Goal: Task Accomplishment & Management: Manage account settings

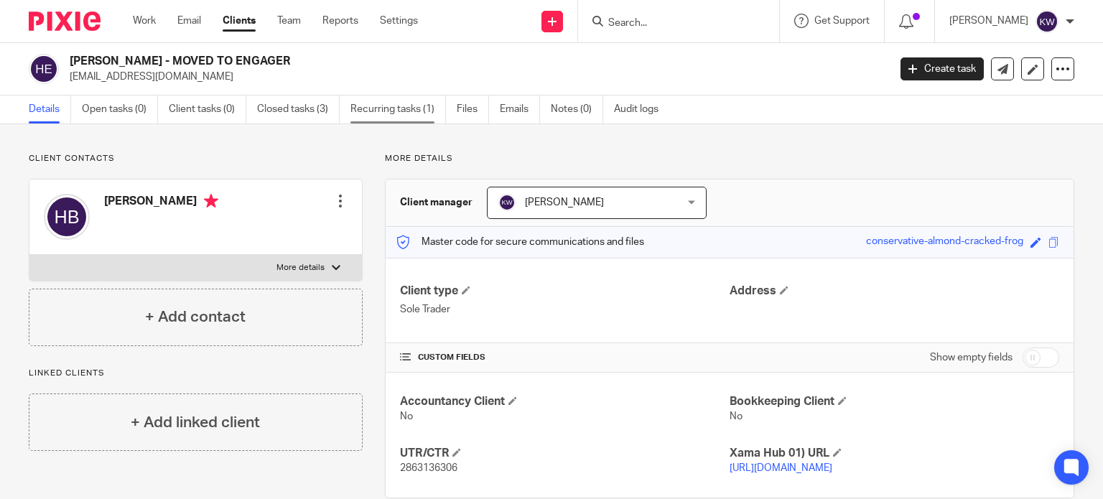
click at [390, 105] on link "Recurring tasks (1)" at bounding box center [397, 109] width 95 height 28
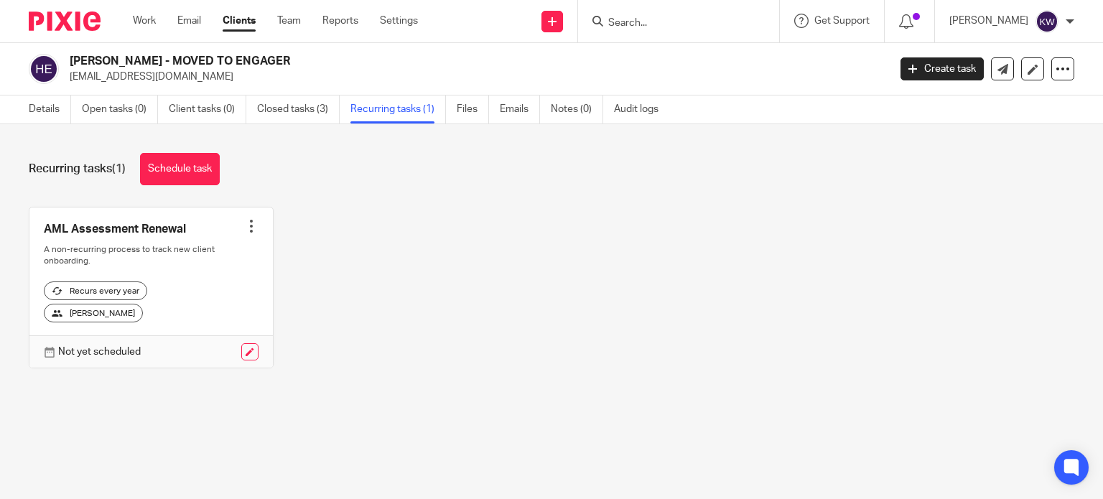
click at [247, 229] on div at bounding box center [251, 226] width 14 height 14
click at [203, 317] on span "Cancel schedule" at bounding box center [192, 317] width 75 height 10
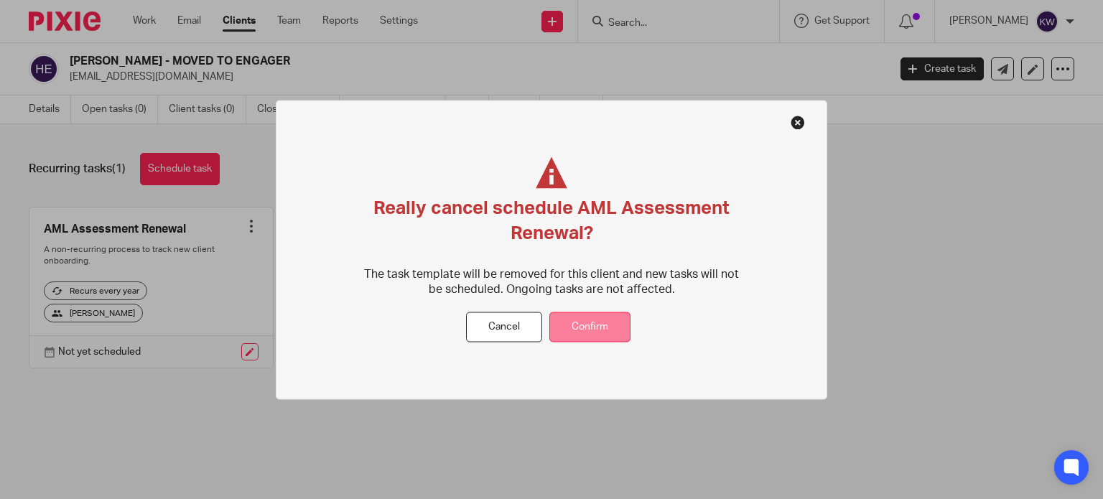
click at [584, 333] on button "Confirm" at bounding box center [589, 327] width 81 height 31
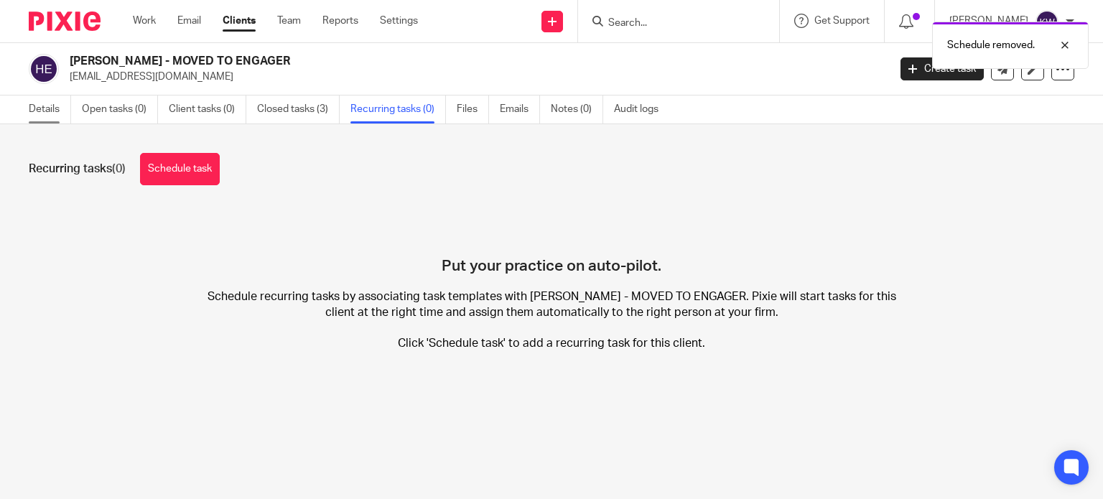
click at [48, 109] on link "Details" at bounding box center [50, 109] width 42 height 28
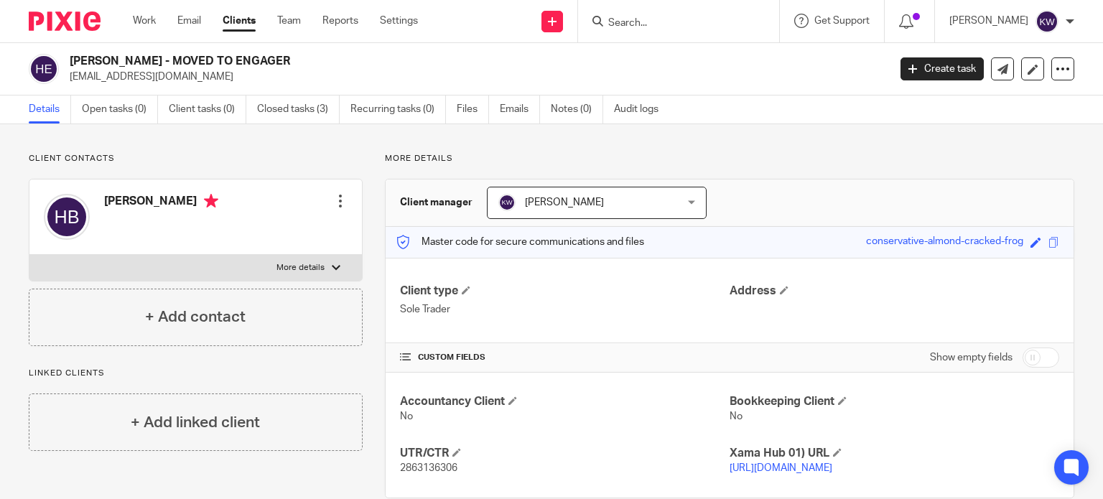
scroll to position [41, 0]
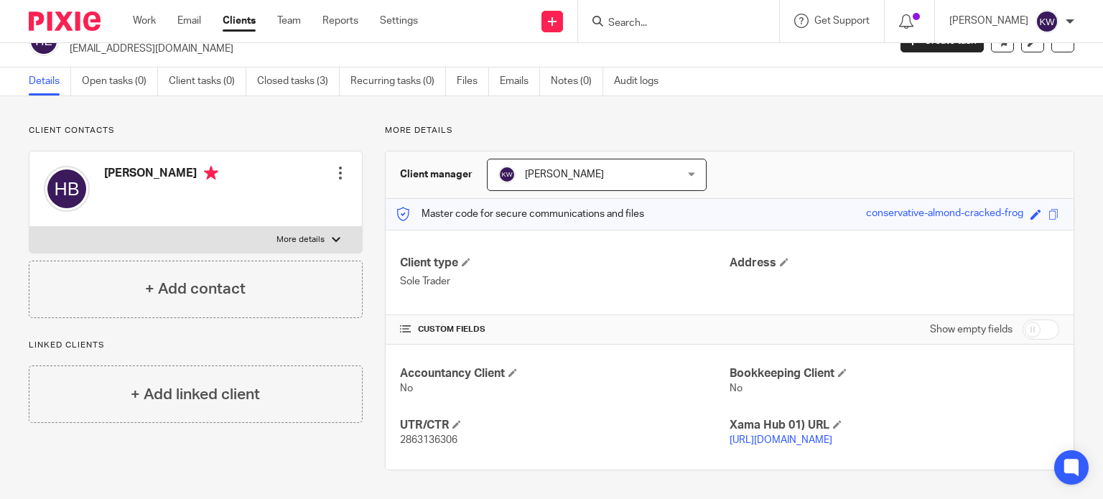
click at [338, 227] on label "More details" at bounding box center [195, 240] width 332 height 26
click at [29, 226] on input "More details" at bounding box center [29, 226] width 1 height 1
checkbox input "true"
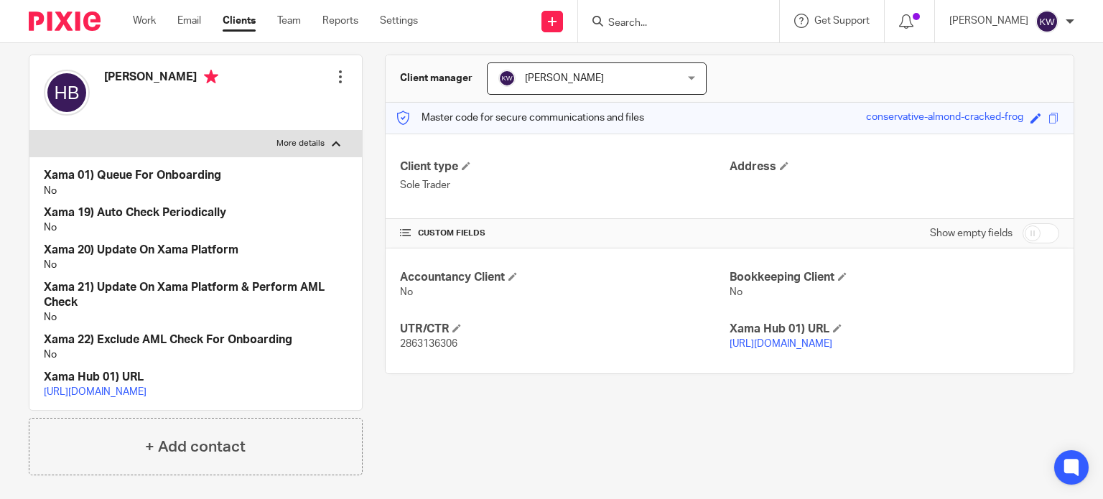
scroll to position [185, 0]
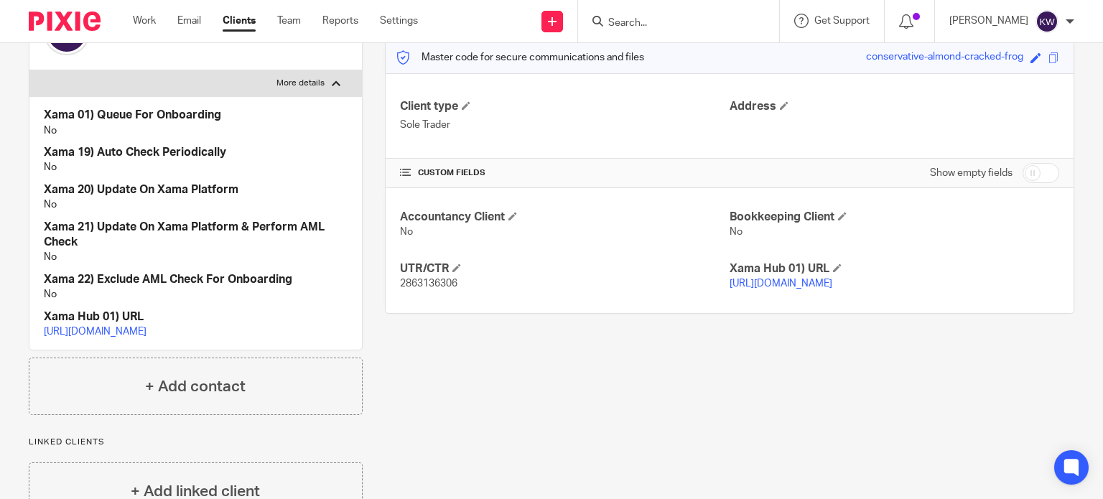
click at [146, 330] on link "https://platform.xamatech.com/portal/crm/clients/eae17420-2d67-11ef-8bce-81a8e7…" at bounding box center [95, 332] width 103 height 10
click at [796, 283] on link "[URL][DOMAIN_NAME]" at bounding box center [780, 284] width 103 height 10
click at [146, 332] on link "[URL][DOMAIN_NAME]" at bounding box center [95, 332] width 103 height 10
click at [832, 281] on link "[URL][DOMAIN_NAME]" at bounding box center [780, 284] width 103 height 10
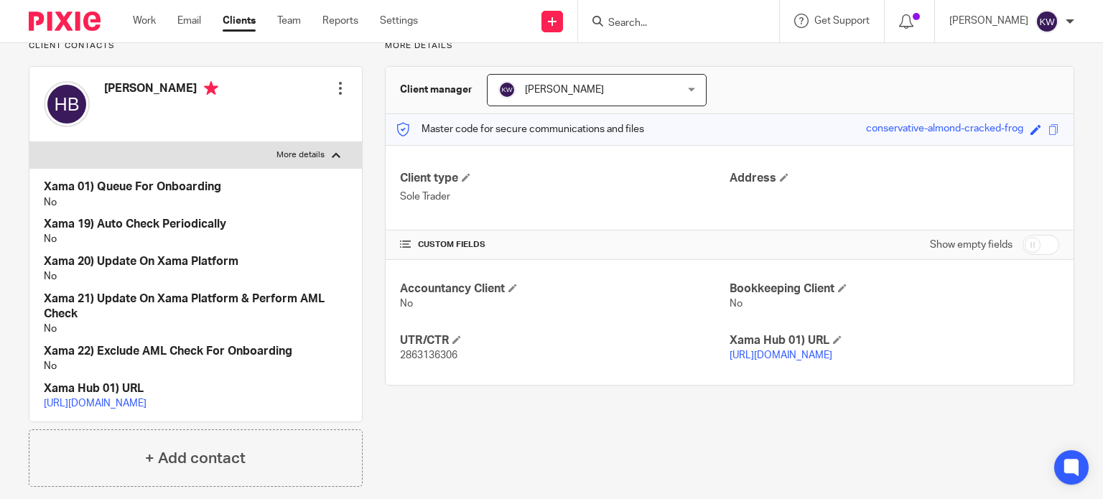
click at [146, 404] on link "[URL][DOMAIN_NAME]" at bounding box center [95, 403] width 103 height 10
click at [808, 358] on link "[URL][DOMAIN_NAME]" at bounding box center [780, 355] width 103 height 10
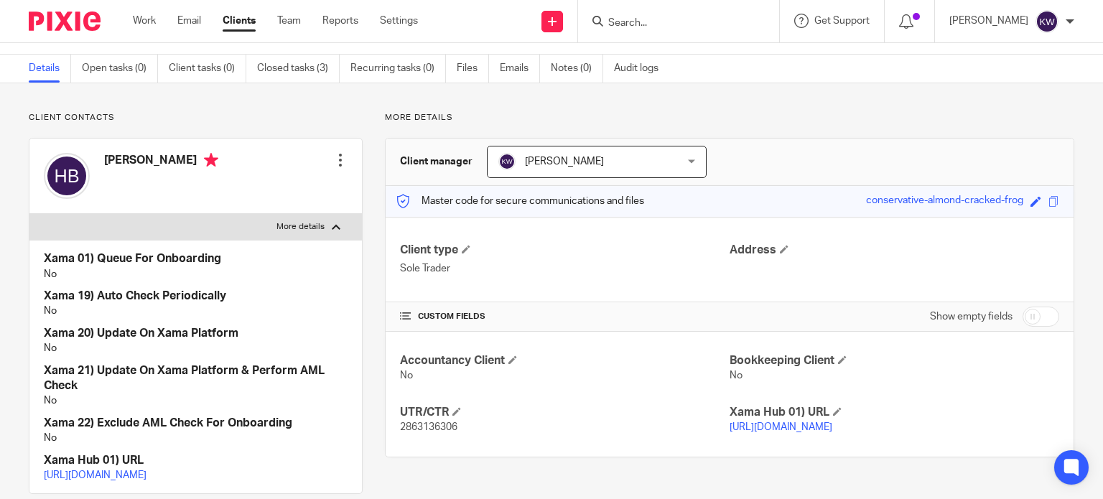
scroll to position [0, 0]
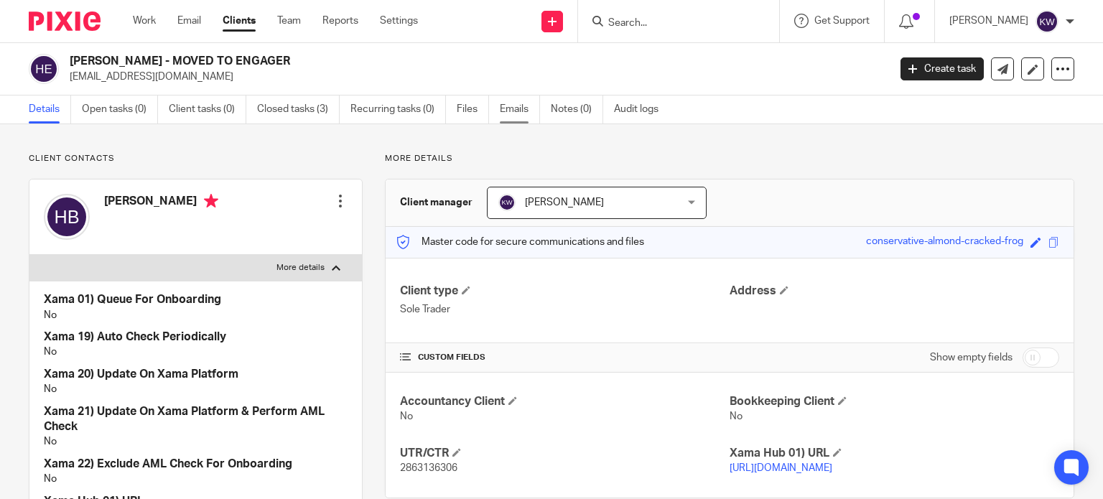
click at [517, 108] on link "Emails" at bounding box center [520, 109] width 40 height 28
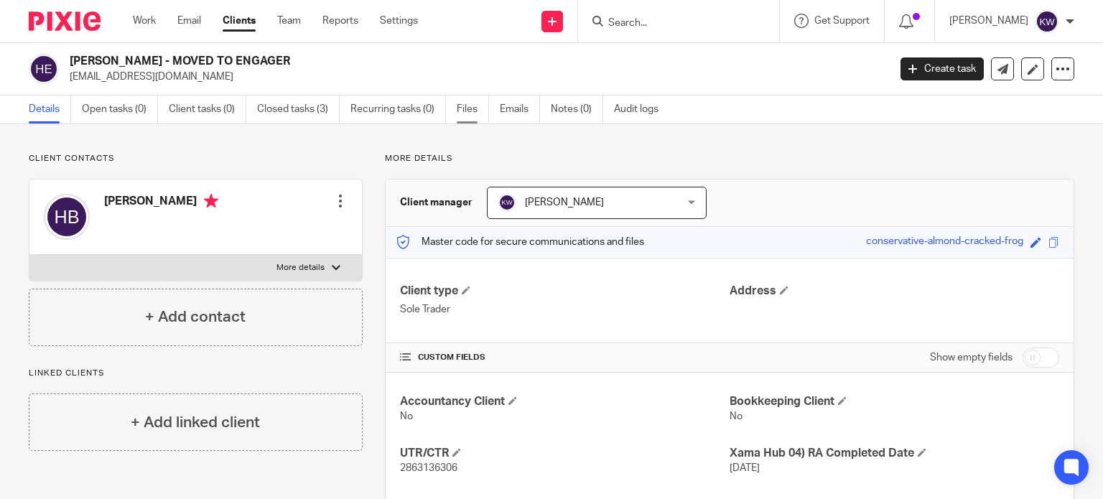
click at [465, 109] on link "Files" at bounding box center [473, 109] width 32 height 28
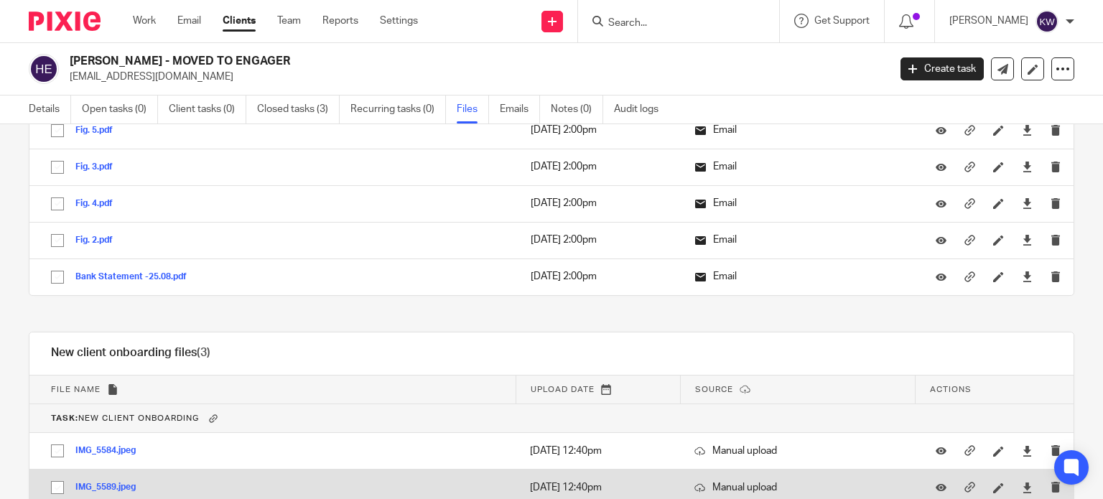
scroll to position [694, 0]
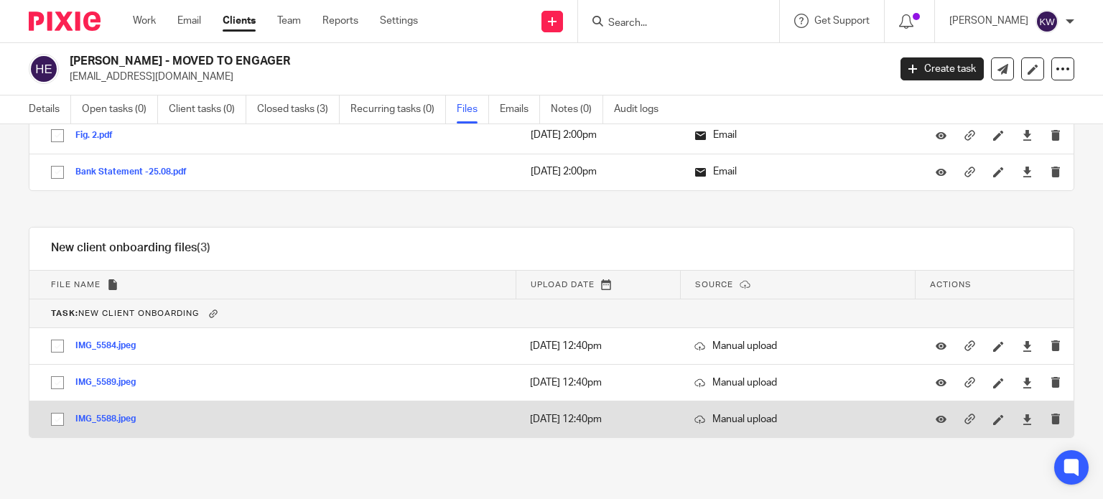
click at [103, 415] on button "IMG_5588.jpeg" at bounding box center [110, 419] width 71 height 10
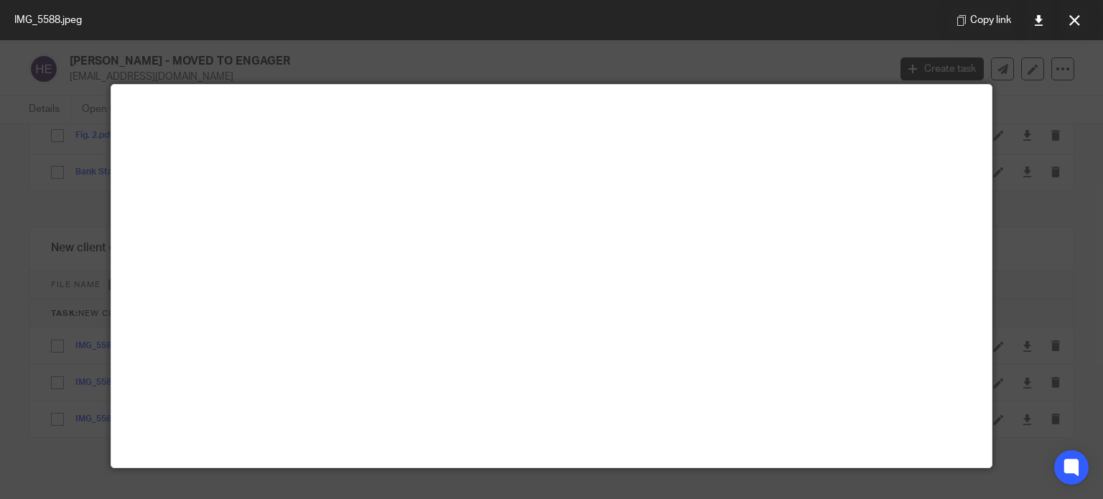
scroll to position [0, 0]
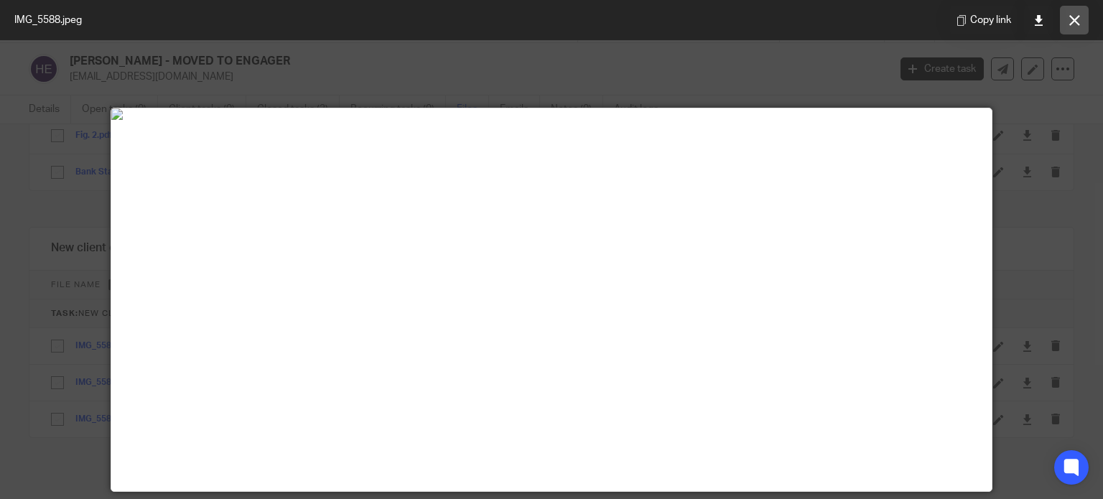
click at [1075, 19] on icon at bounding box center [1074, 20] width 11 height 11
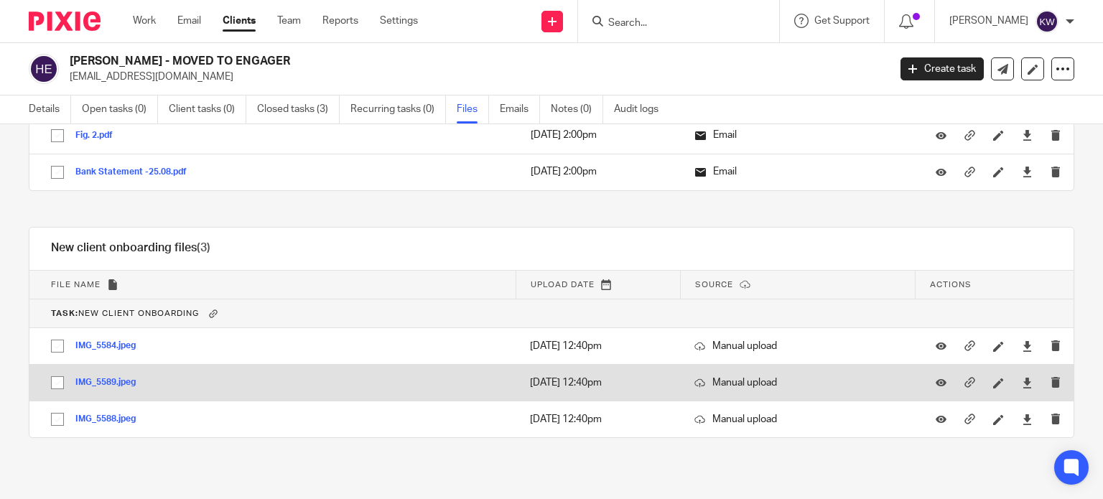
click at [92, 378] on button "IMG_5589.jpeg" at bounding box center [110, 383] width 71 height 10
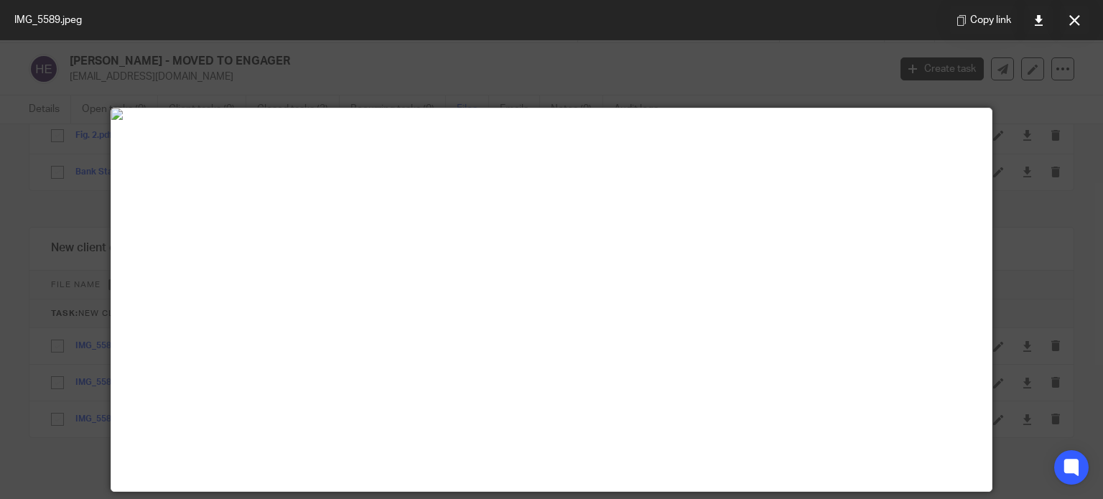
click at [1074, 26] on button at bounding box center [1074, 20] width 29 height 29
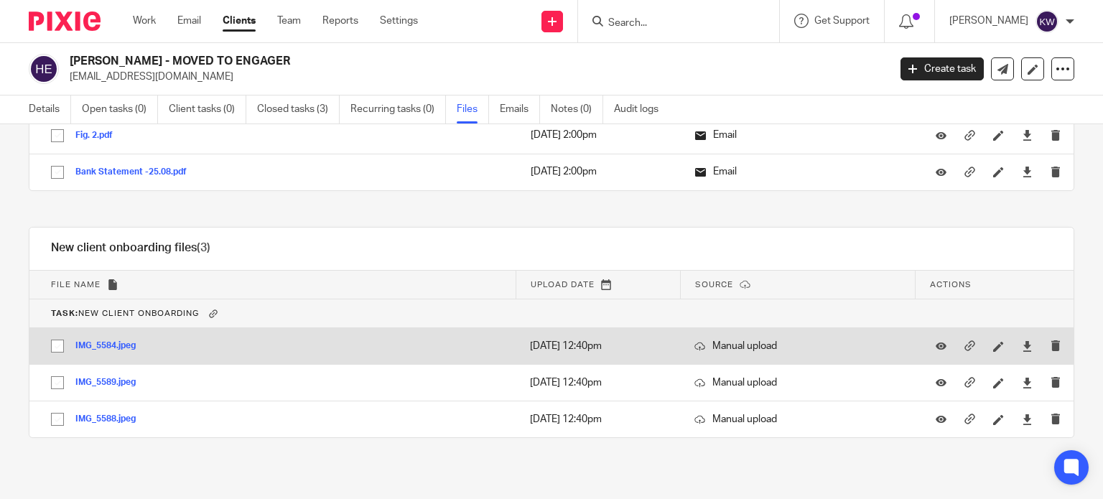
click at [109, 344] on button "IMG_5584.jpeg" at bounding box center [110, 346] width 71 height 10
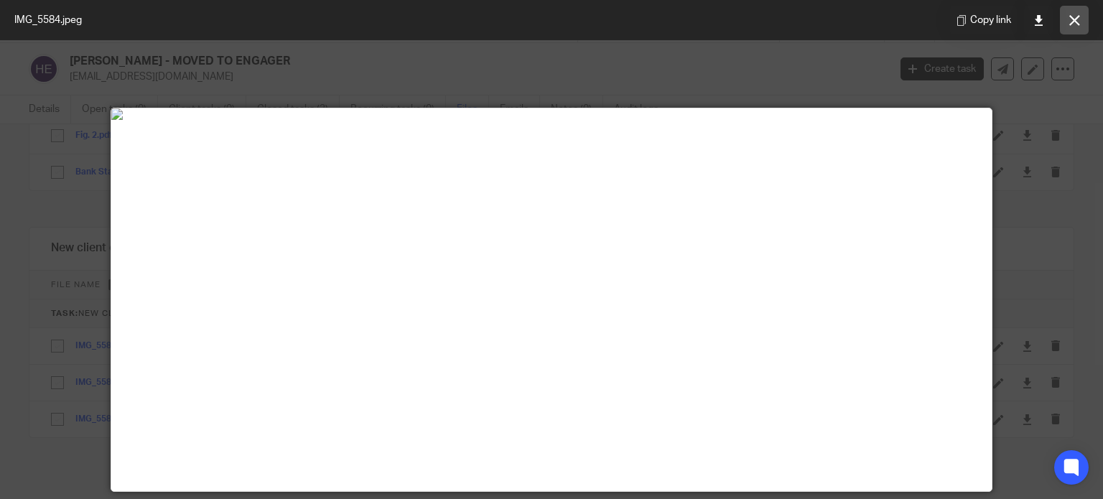
click at [1077, 19] on icon at bounding box center [1074, 20] width 11 height 11
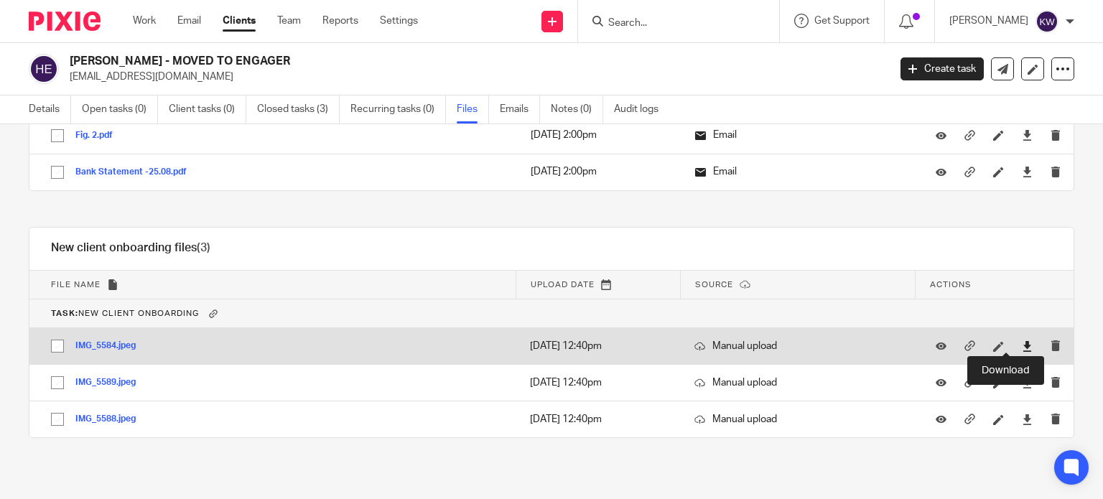
click at [1022, 341] on icon at bounding box center [1027, 346] width 11 height 11
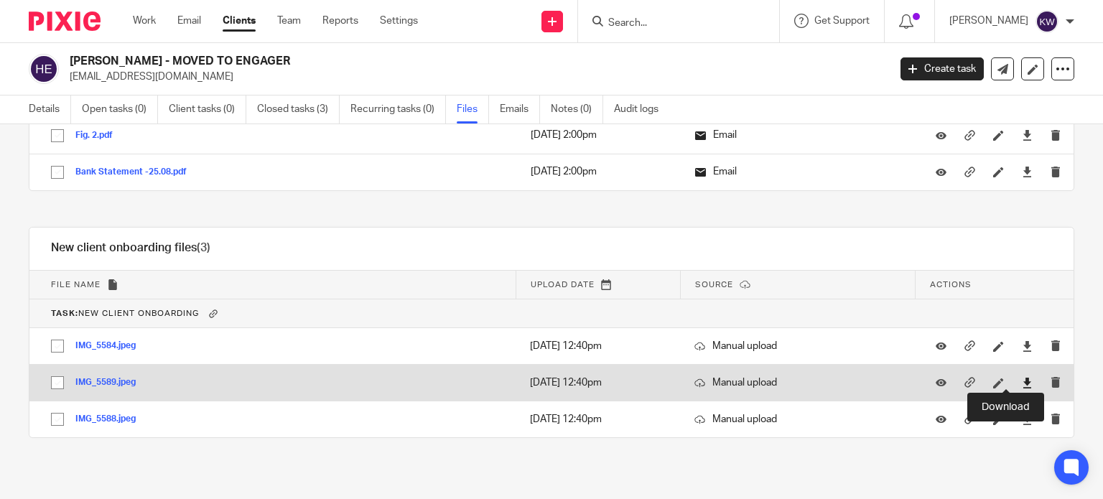
click at [1022, 378] on icon at bounding box center [1027, 383] width 11 height 11
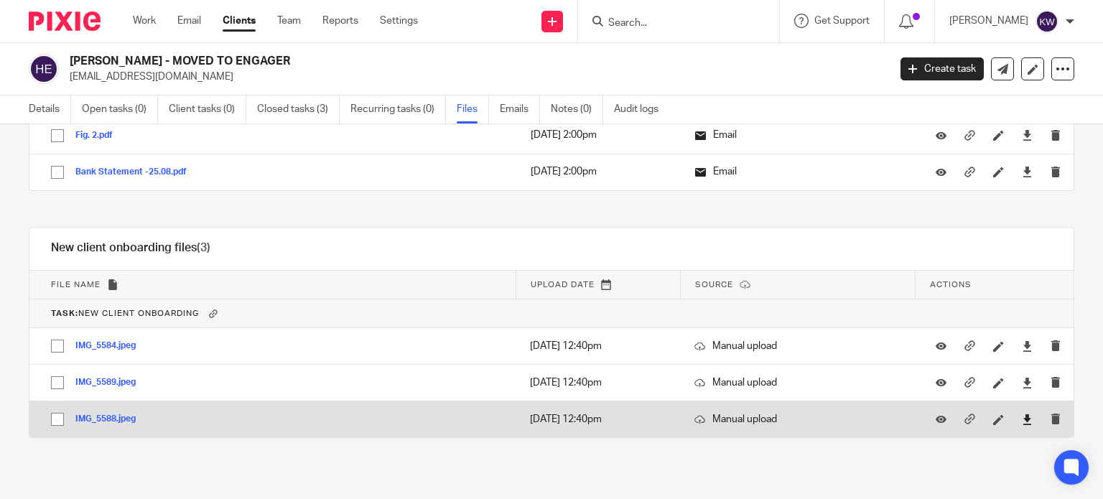
click at [1022, 422] on link at bounding box center [1027, 419] width 11 height 14
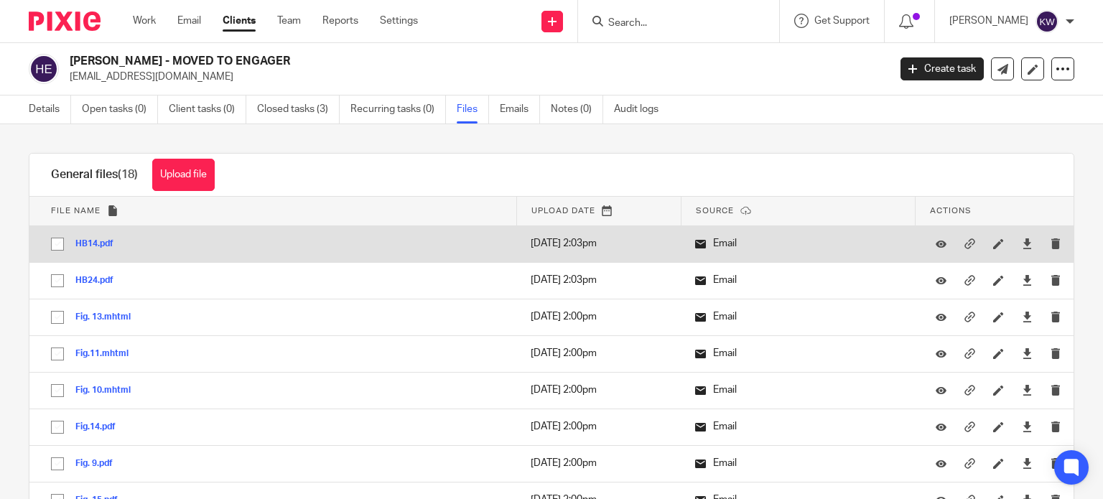
click at [82, 239] on button "HB14.pdf" at bounding box center [99, 244] width 49 height 10
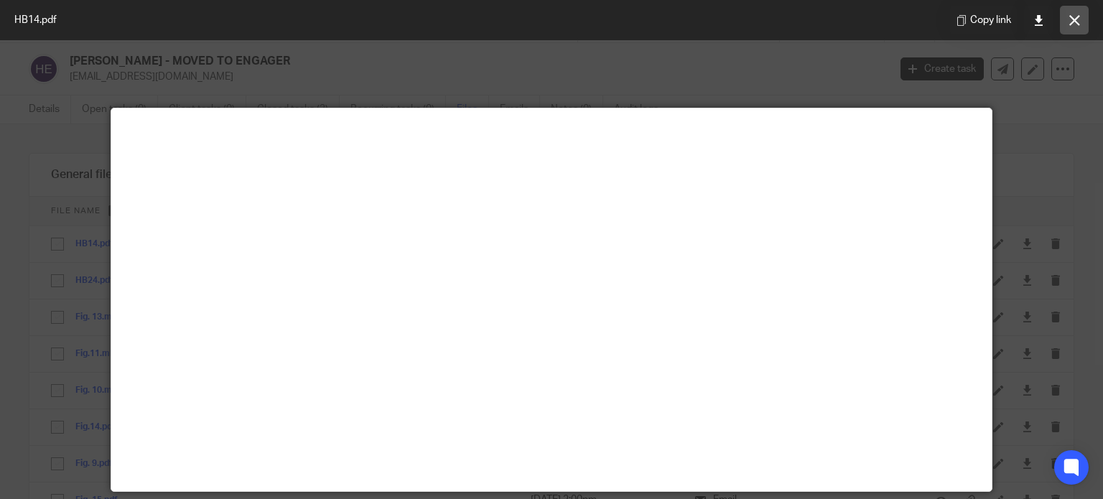
click at [1074, 17] on icon at bounding box center [1074, 20] width 11 height 11
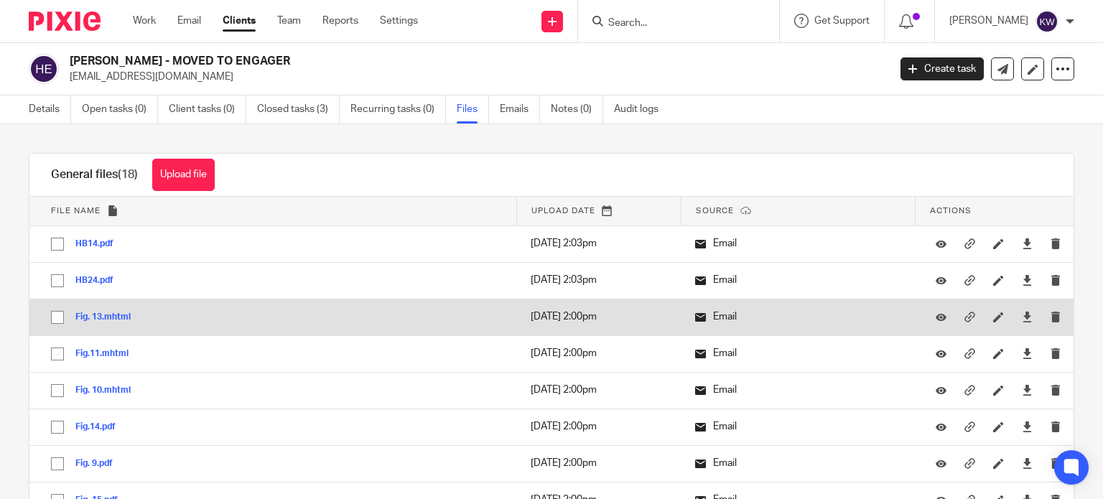
click at [110, 315] on button "Fig. 13.mhtml" at bounding box center [108, 317] width 66 height 10
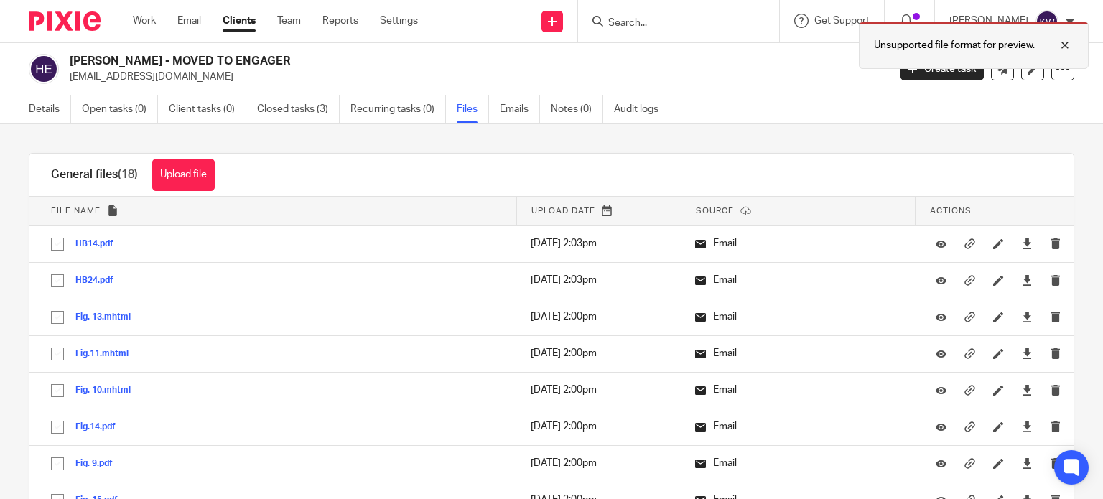
click at [1068, 39] on div at bounding box center [1054, 45] width 39 height 17
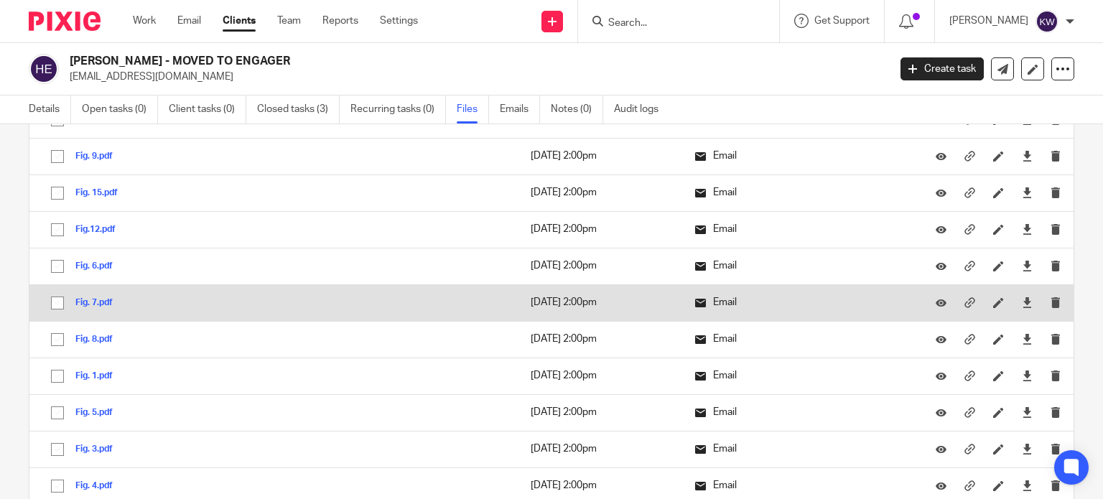
scroll to position [431, 0]
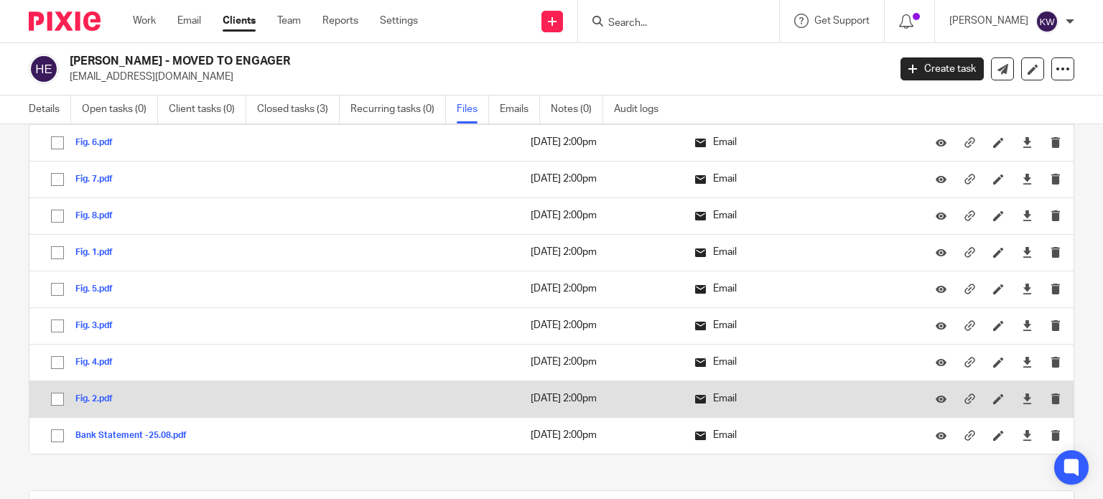
click at [84, 395] on button "Fig. 2.pdf" at bounding box center [99, 399] width 48 height 10
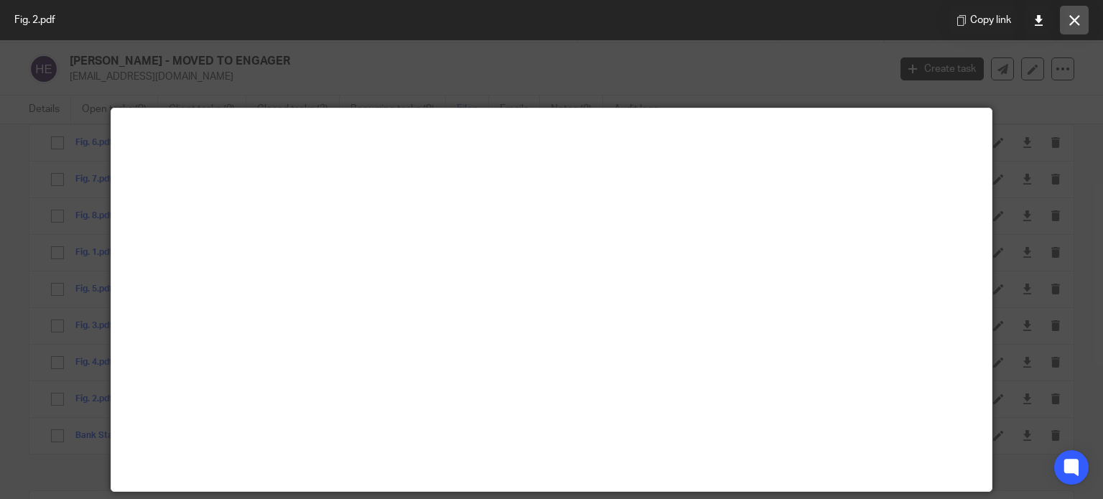
click at [1073, 16] on icon at bounding box center [1074, 20] width 11 height 11
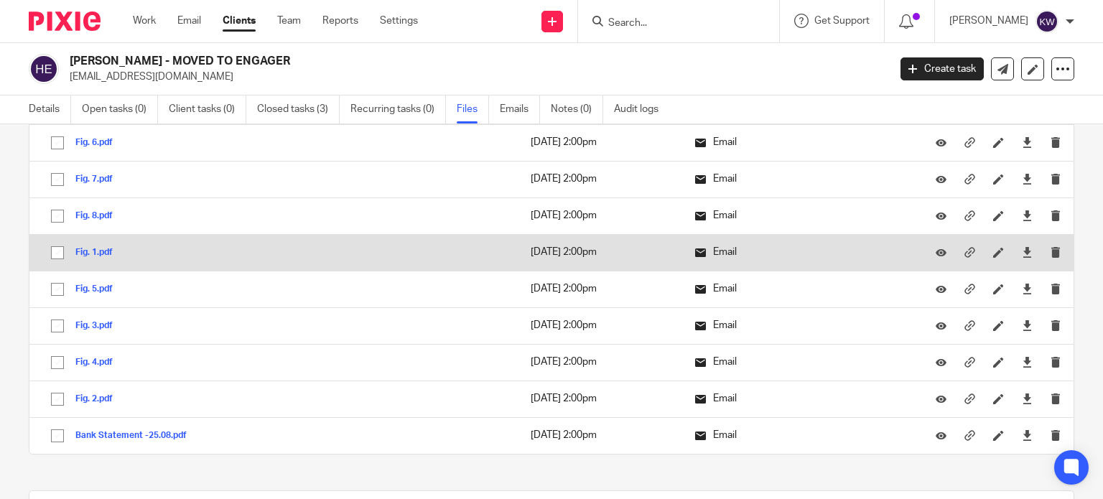
click at [80, 250] on button "Fig. 1.pdf" at bounding box center [99, 253] width 48 height 10
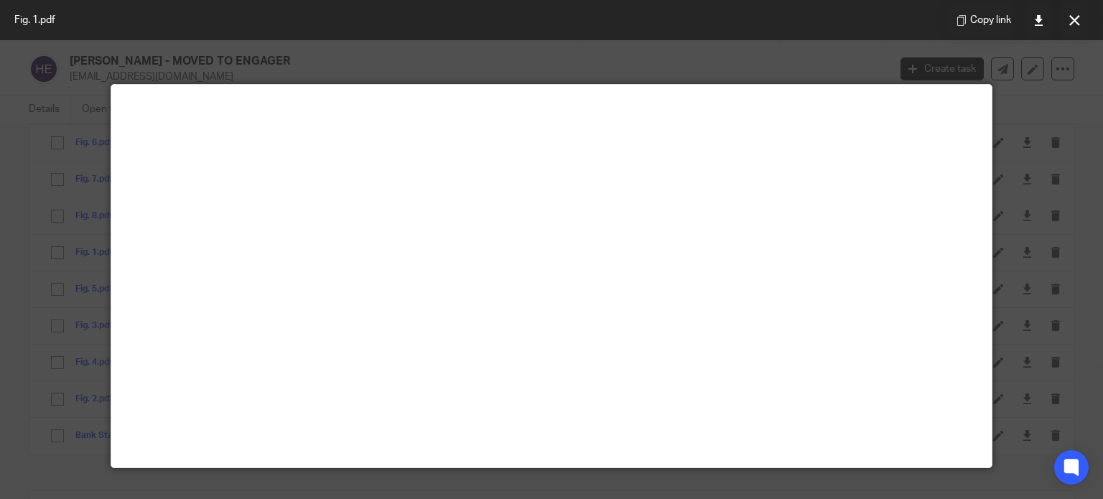
scroll to position [0, 0]
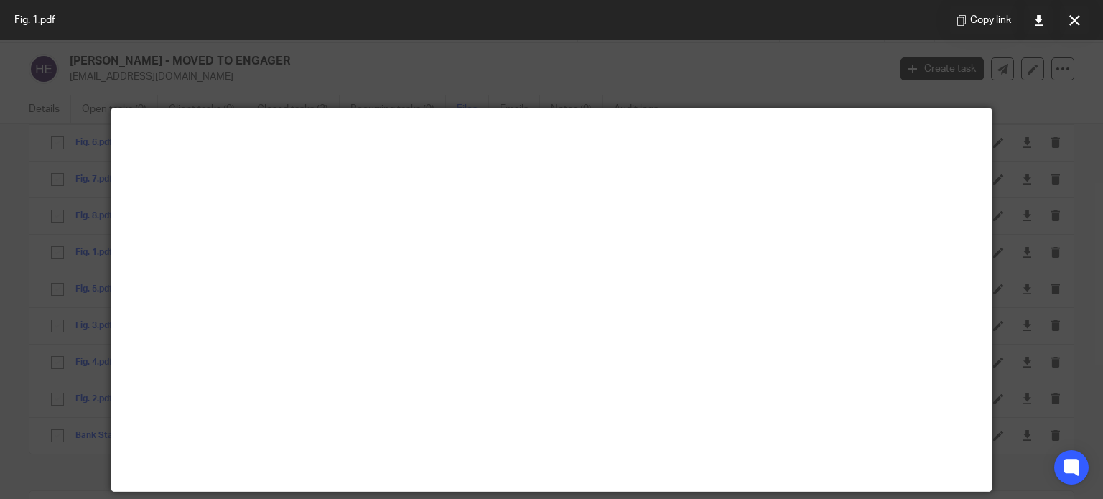
click at [1075, 14] on button at bounding box center [1074, 20] width 29 height 29
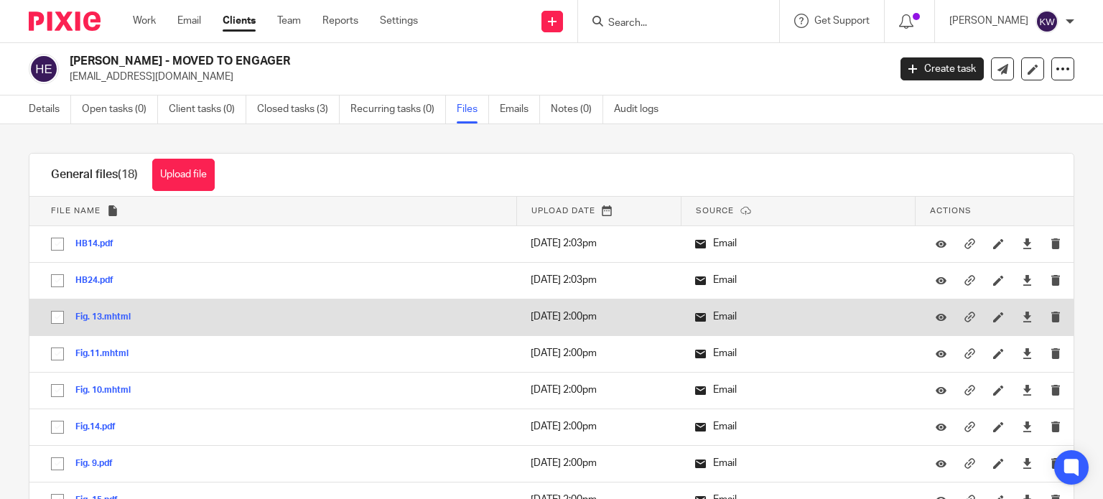
click at [47, 317] on input "checkbox" at bounding box center [57, 317] width 27 height 27
checkbox input "true"
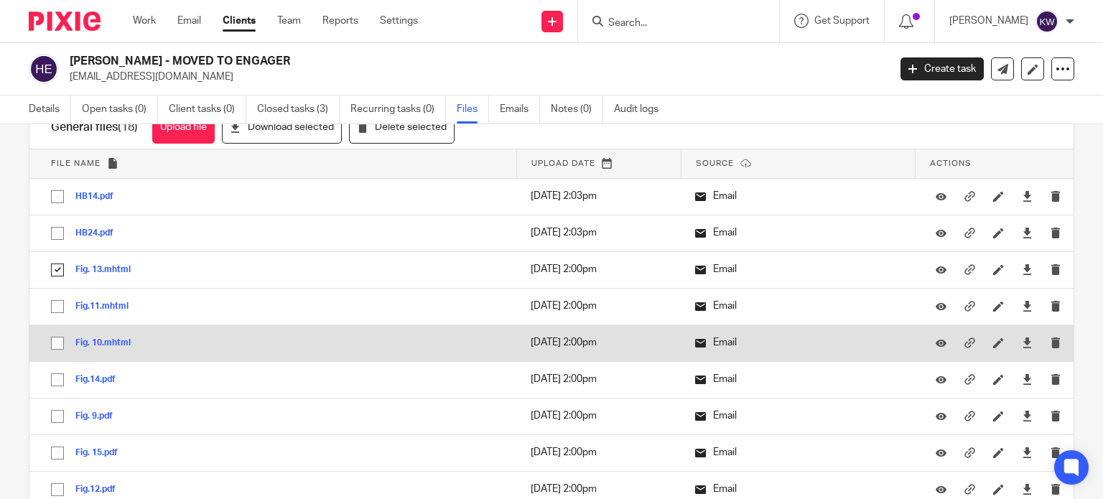
scroll to position [72, 0]
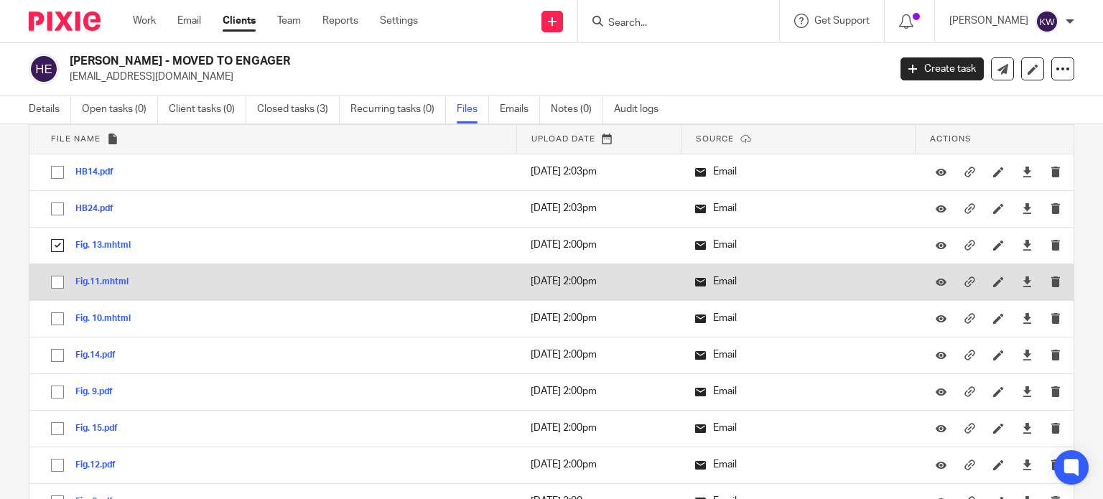
click at [54, 280] on input "checkbox" at bounding box center [57, 282] width 27 height 27
checkbox input "true"
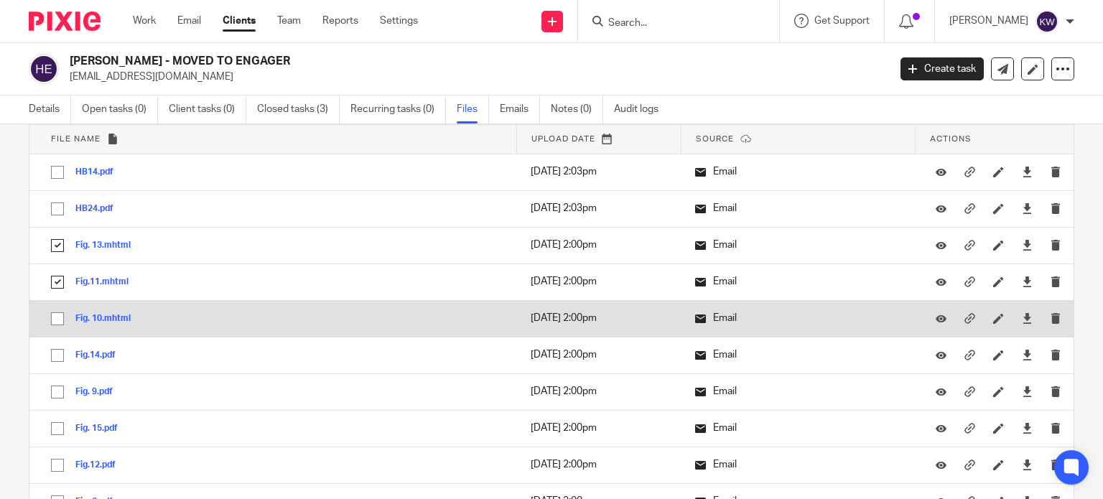
click at [60, 315] on input "checkbox" at bounding box center [57, 318] width 27 height 27
checkbox input "true"
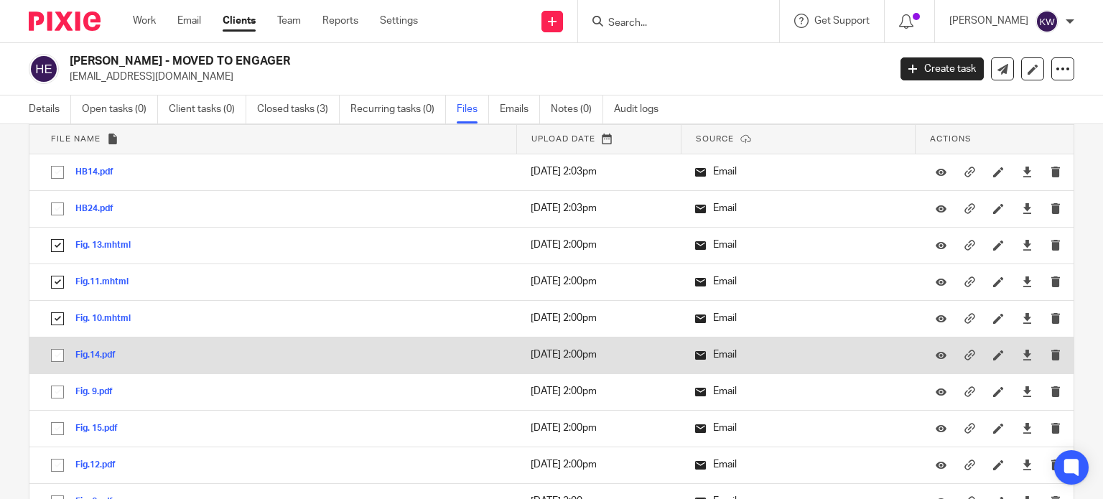
click at [57, 355] on input "checkbox" at bounding box center [57, 355] width 27 height 27
checkbox input "true"
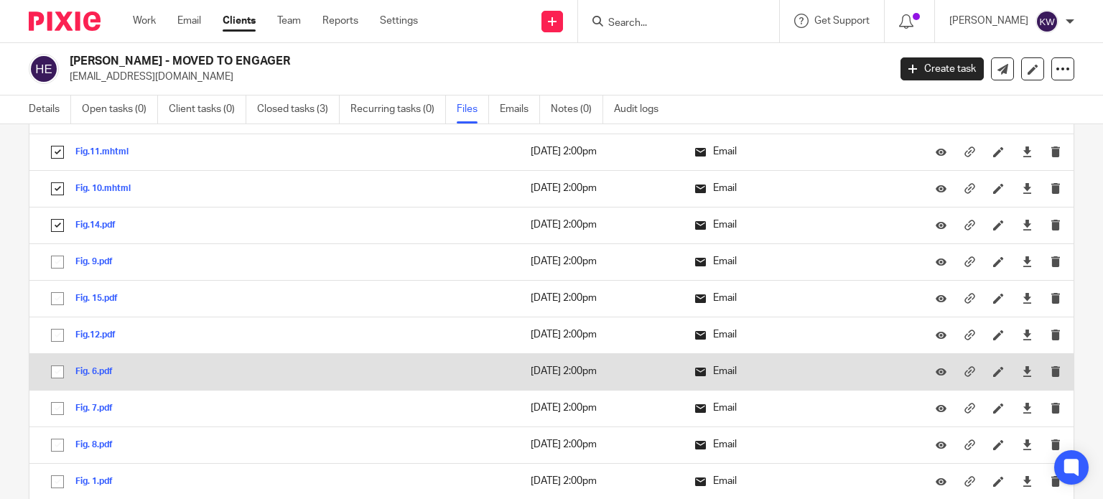
scroll to position [215, 0]
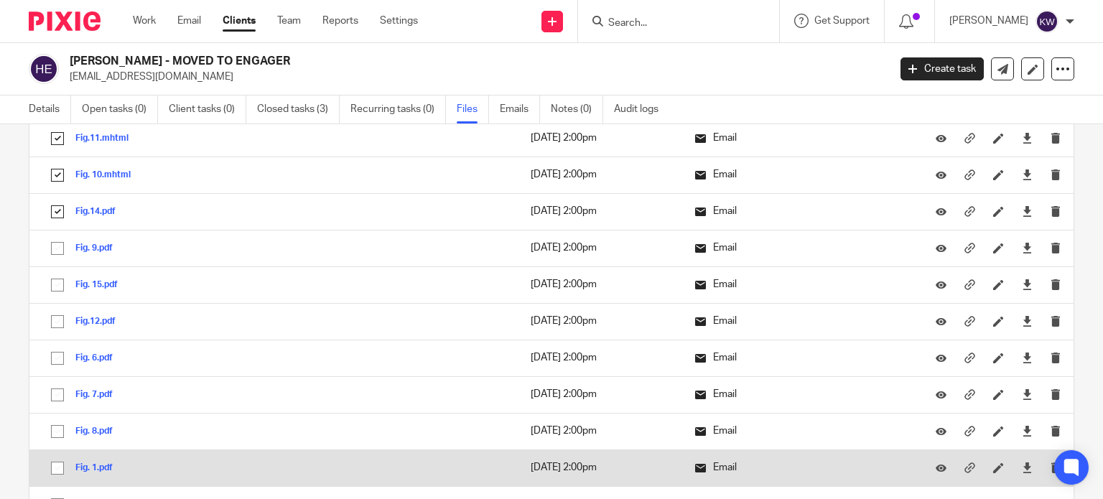
click at [57, 466] on input "checkbox" at bounding box center [57, 467] width 27 height 27
checkbox input "true"
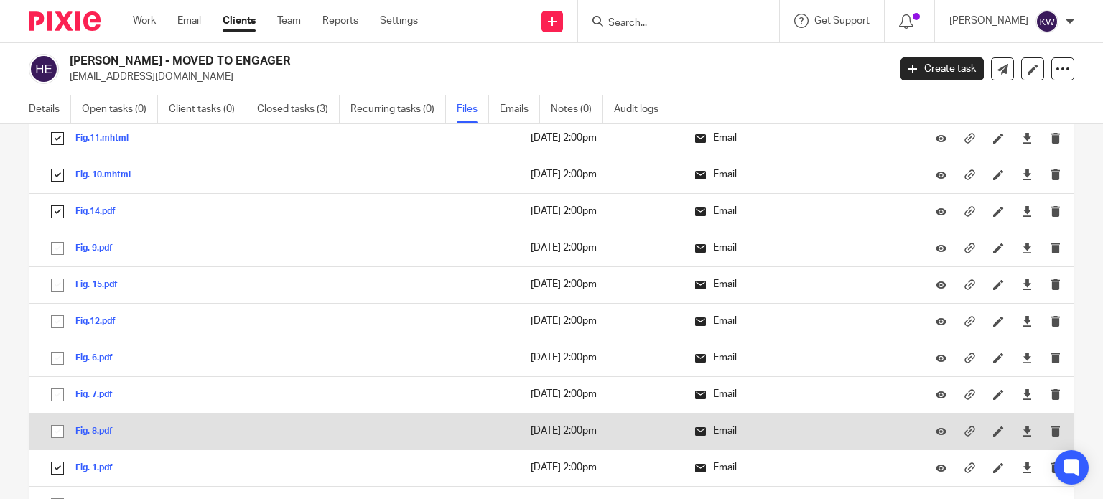
click at [57, 431] on input "checkbox" at bounding box center [57, 431] width 27 height 27
checkbox input "true"
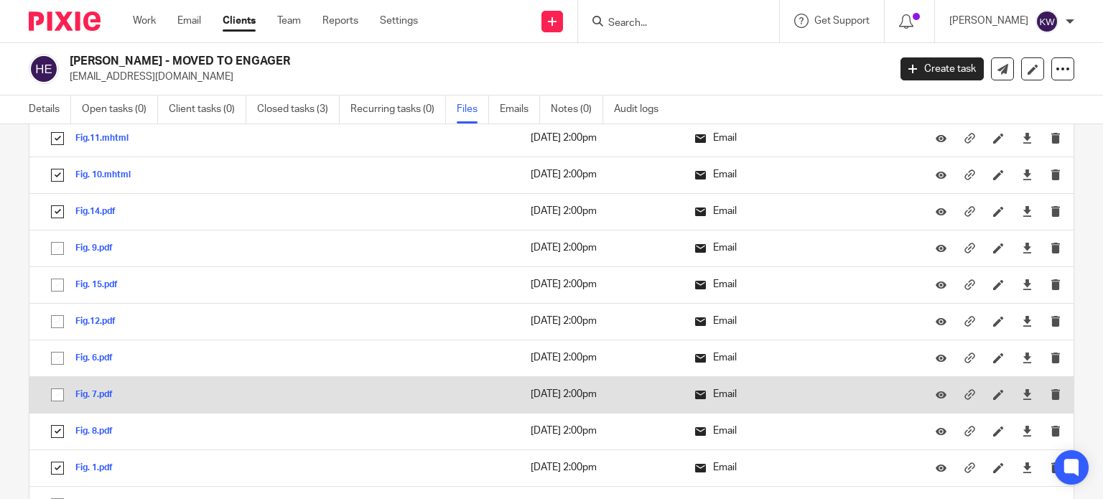
click at [61, 391] on input "checkbox" at bounding box center [57, 394] width 27 height 27
checkbox input "true"
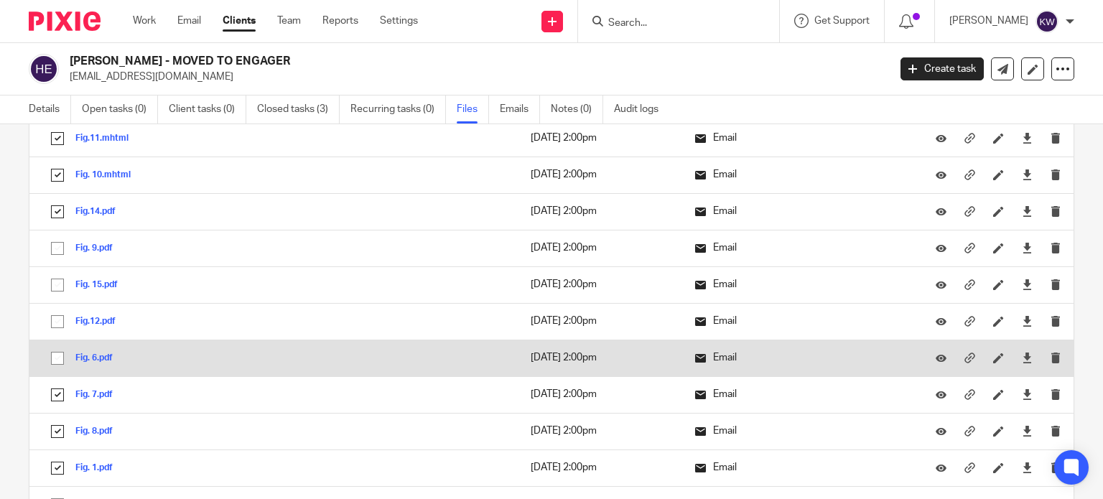
click at [64, 348] on input "checkbox" at bounding box center [57, 358] width 27 height 27
click at [49, 361] on input "checkbox" at bounding box center [57, 358] width 27 height 27
click at [53, 358] on input "checkbox" at bounding box center [57, 358] width 27 height 27
checkbox input "true"
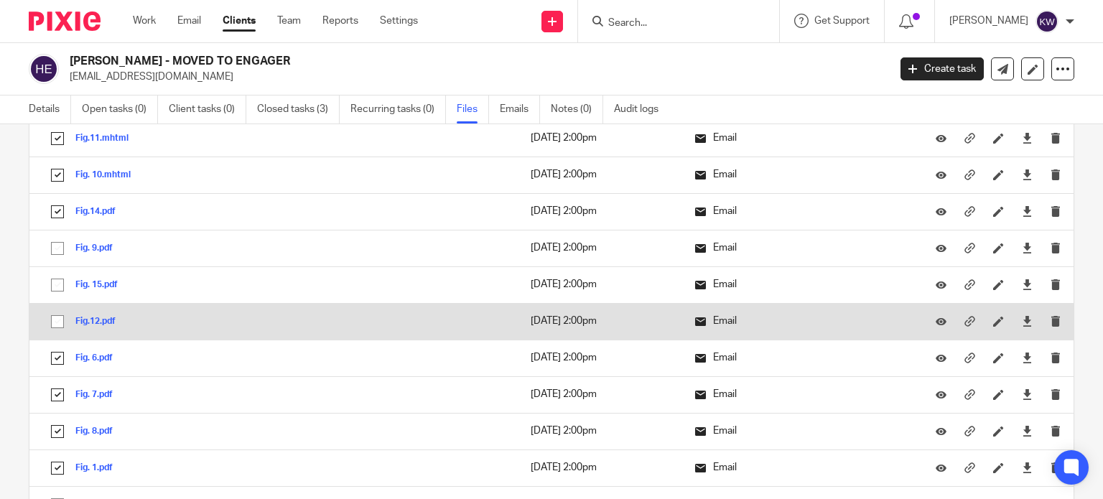
click at [58, 324] on input "checkbox" at bounding box center [57, 321] width 27 height 27
checkbox input "true"
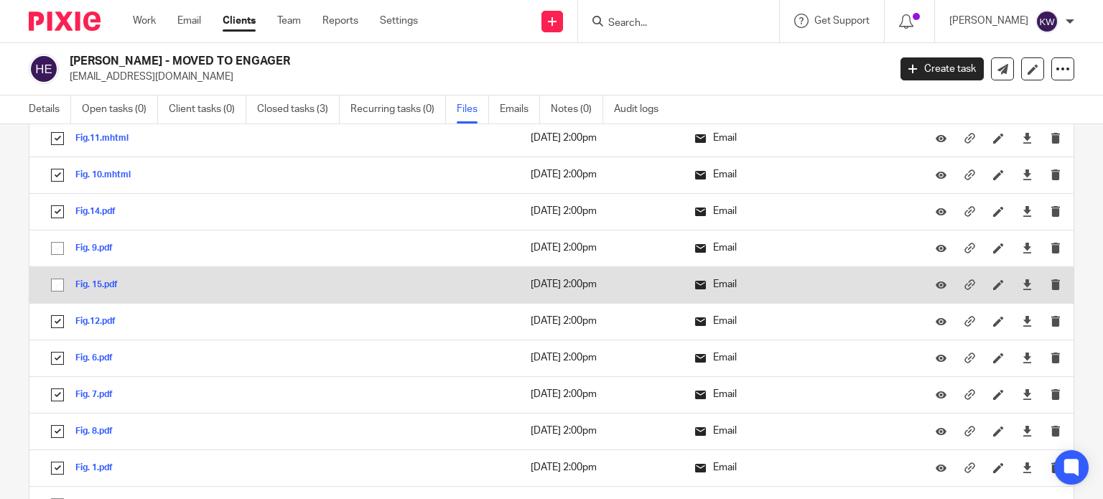
click at [55, 289] on input "checkbox" at bounding box center [57, 284] width 27 height 27
checkbox input "true"
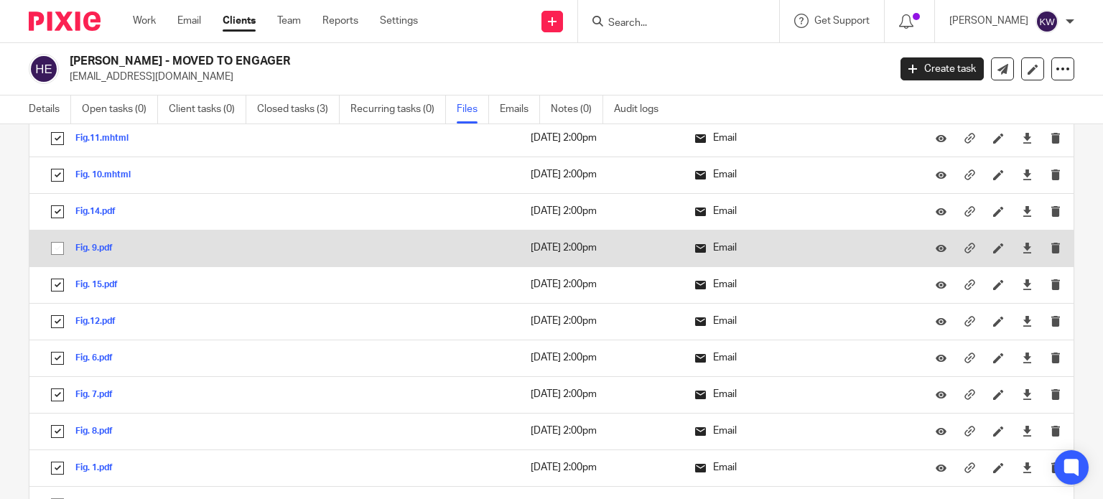
click at [56, 253] on input "checkbox" at bounding box center [57, 248] width 27 height 27
checkbox input "true"
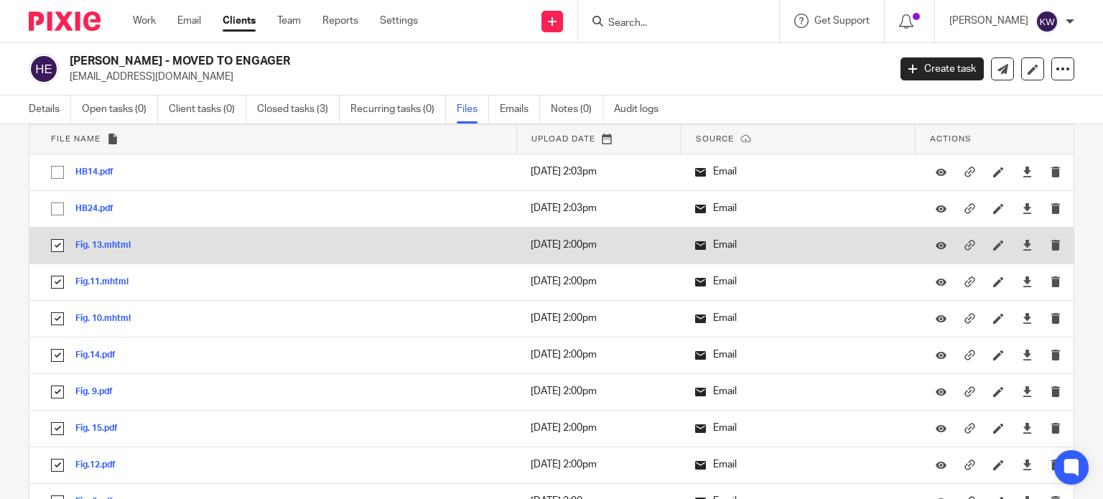
scroll to position [0, 0]
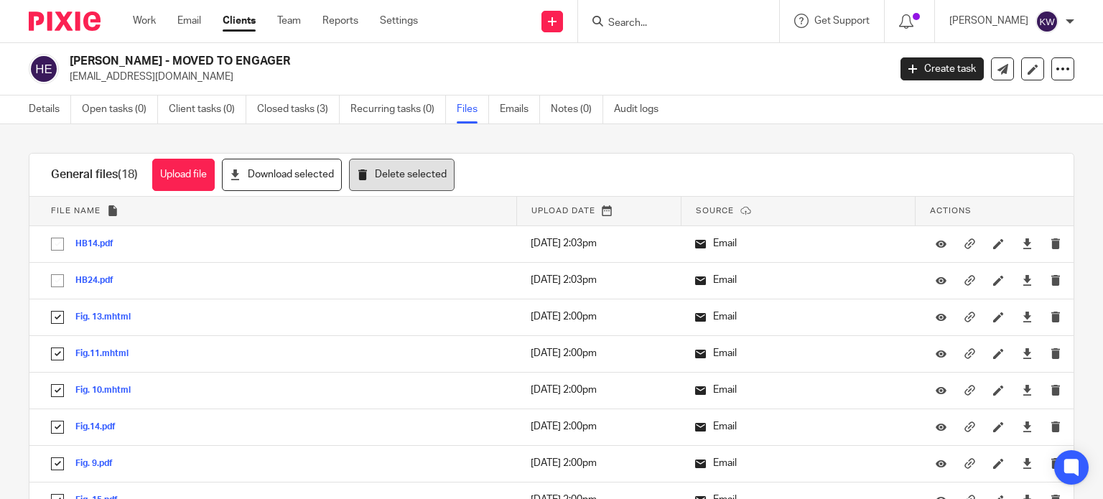
click at [408, 172] on button "Delete selected" at bounding box center [402, 175] width 106 height 32
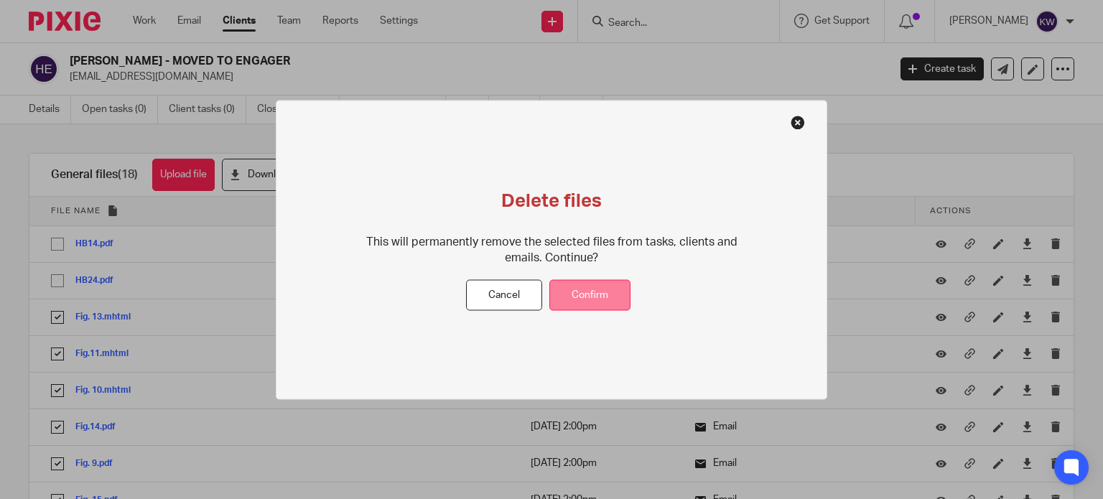
click at [592, 296] on button "Confirm" at bounding box center [589, 295] width 81 height 31
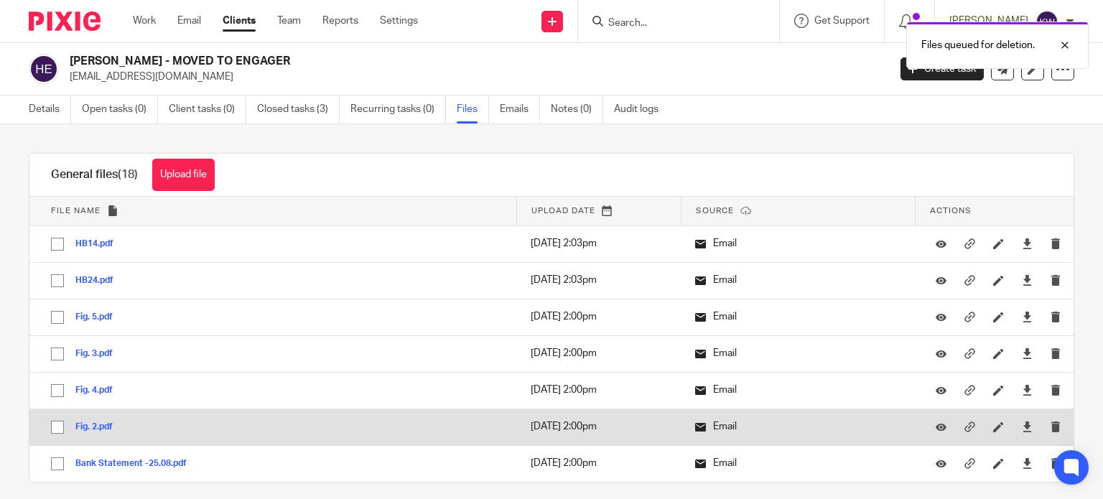
click at [55, 423] on input "checkbox" at bounding box center [57, 427] width 27 height 27
checkbox input "true"
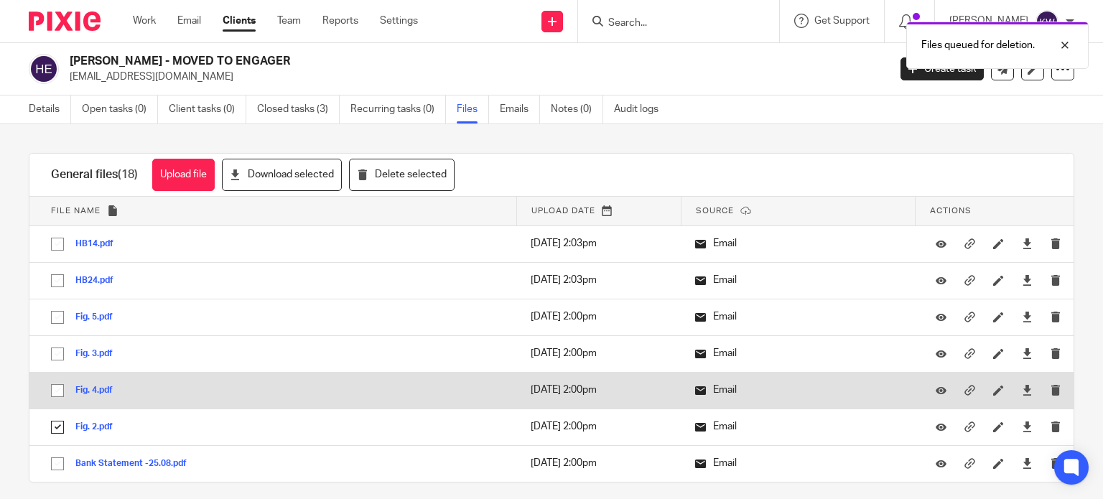
drag, startPoint x: 55, startPoint y: 391, endPoint x: 51, endPoint y: 373, distance: 18.5
click at [55, 388] on input "checkbox" at bounding box center [57, 390] width 27 height 27
checkbox input "true"
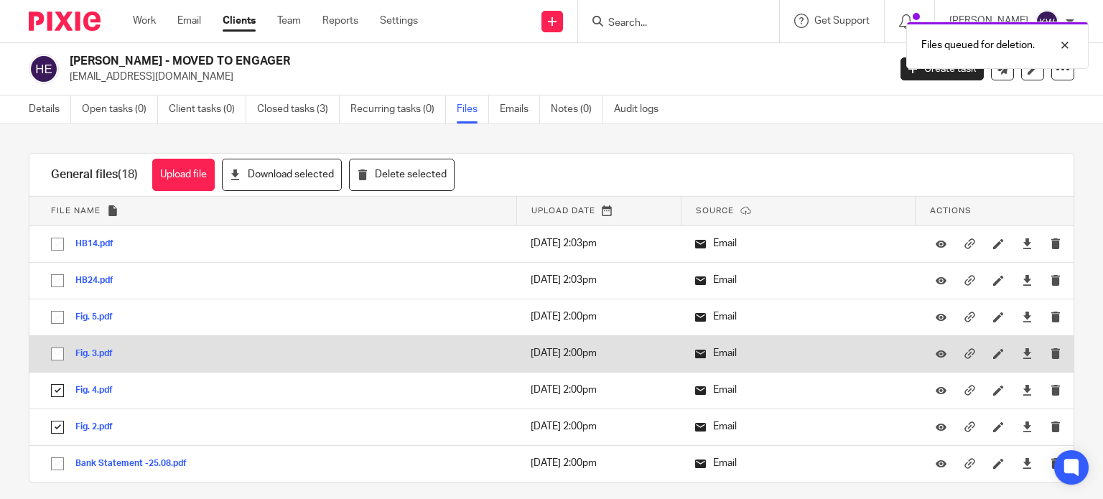
drag, startPoint x: 55, startPoint y: 353, endPoint x: 60, endPoint y: 347, distance: 7.6
click at [57, 350] on input "checkbox" at bounding box center [57, 353] width 27 height 27
checkbox input "true"
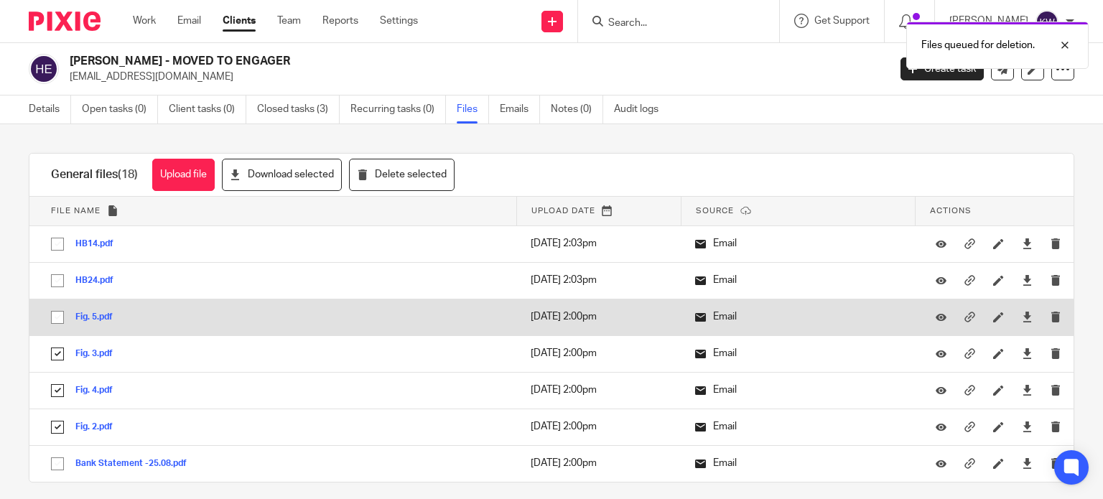
click at [59, 315] on input "checkbox" at bounding box center [57, 317] width 27 height 27
checkbox input "true"
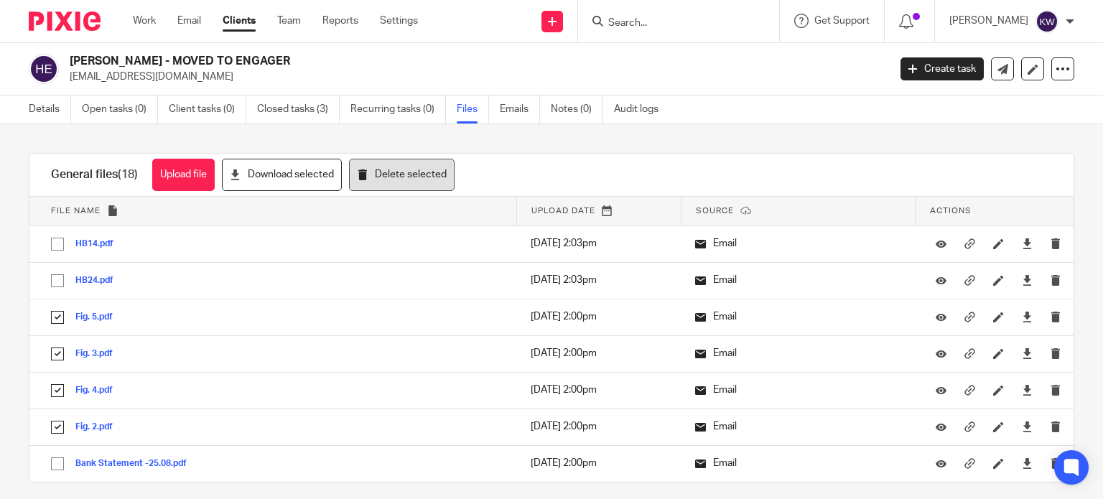
click at [385, 176] on button "Delete selected" at bounding box center [402, 175] width 106 height 32
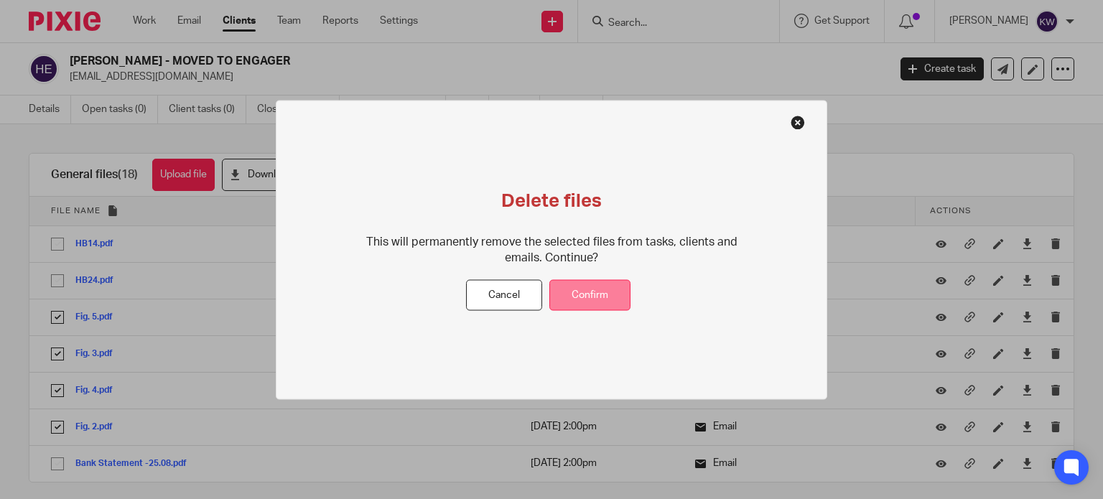
click at [592, 289] on button "Confirm" at bounding box center [589, 295] width 81 height 31
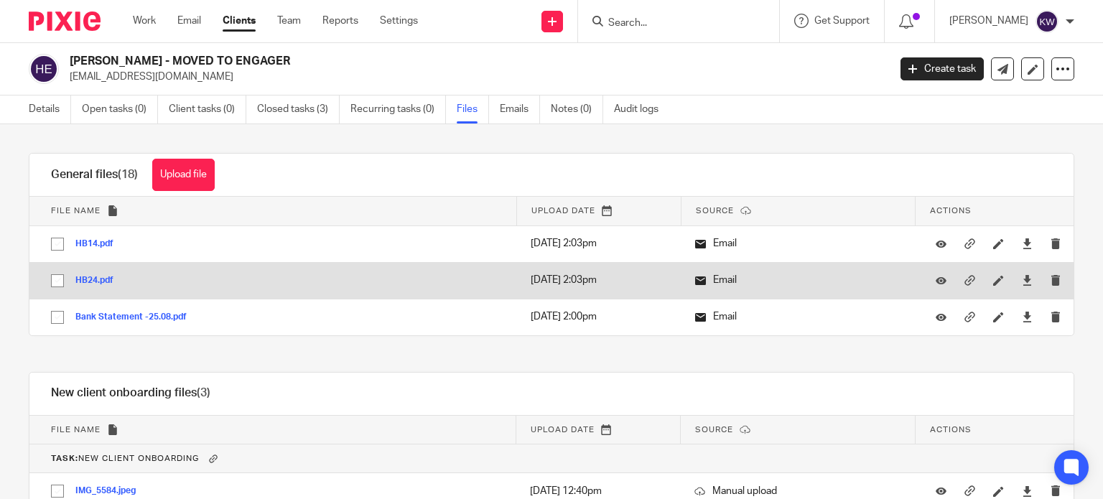
click at [87, 281] on button "HB24.pdf" at bounding box center [99, 281] width 49 height 10
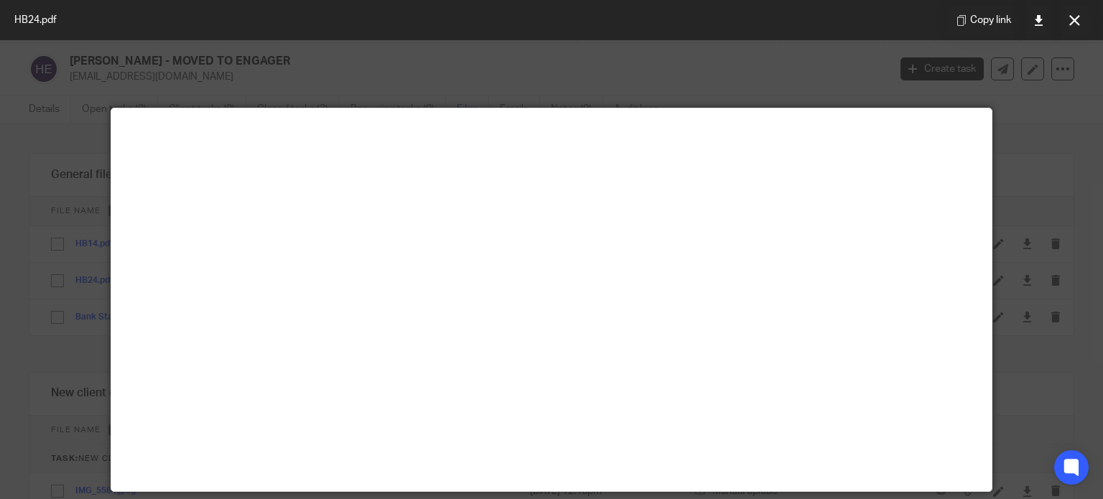
click at [1072, 20] on icon at bounding box center [1074, 20] width 11 height 11
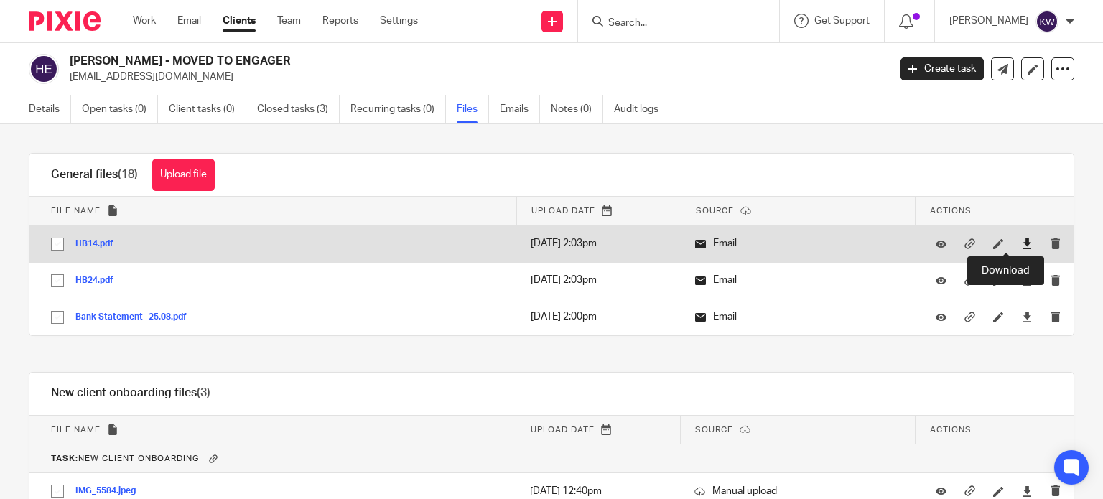
click at [1022, 241] on icon at bounding box center [1027, 243] width 11 height 11
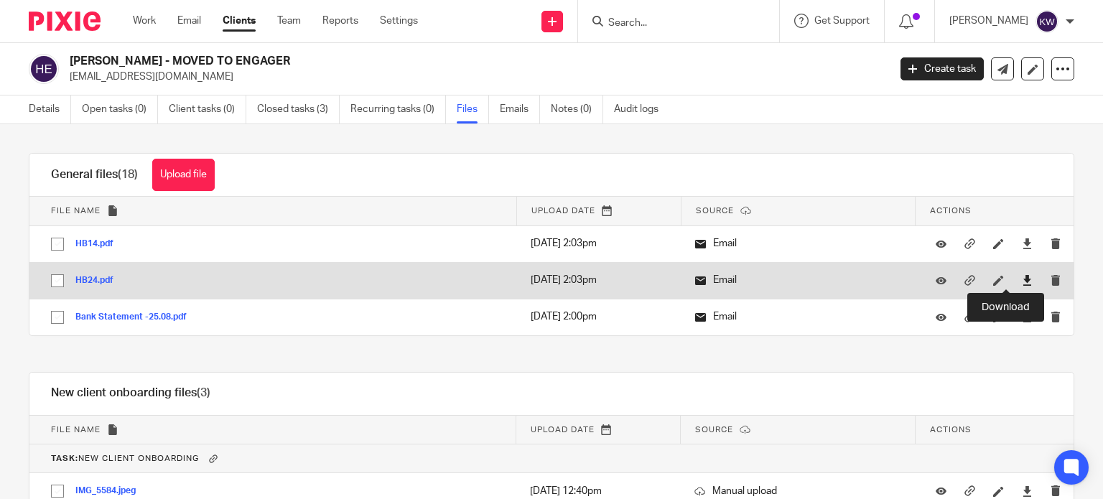
click at [1022, 279] on icon at bounding box center [1027, 280] width 11 height 11
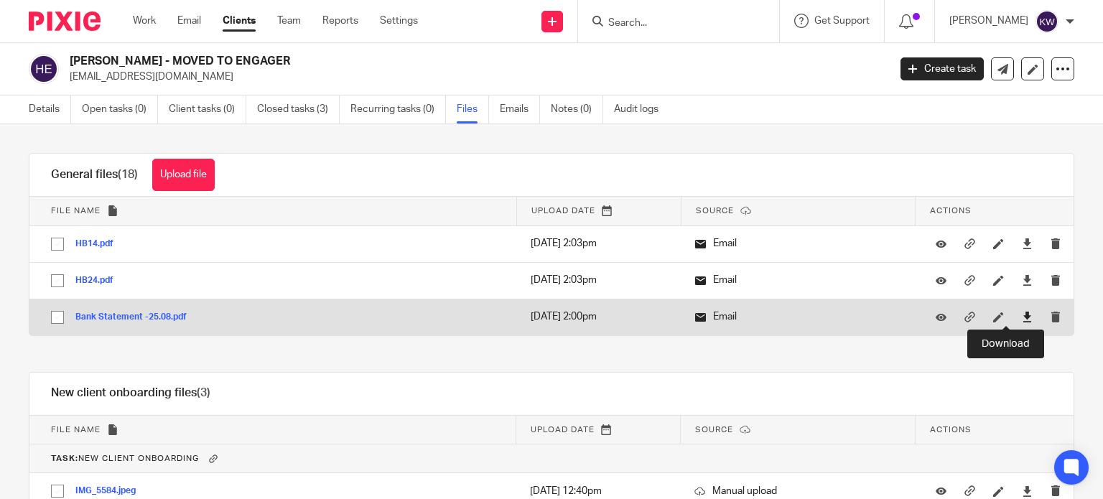
click at [1022, 315] on icon at bounding box center [1027, 317] width 11 height 11
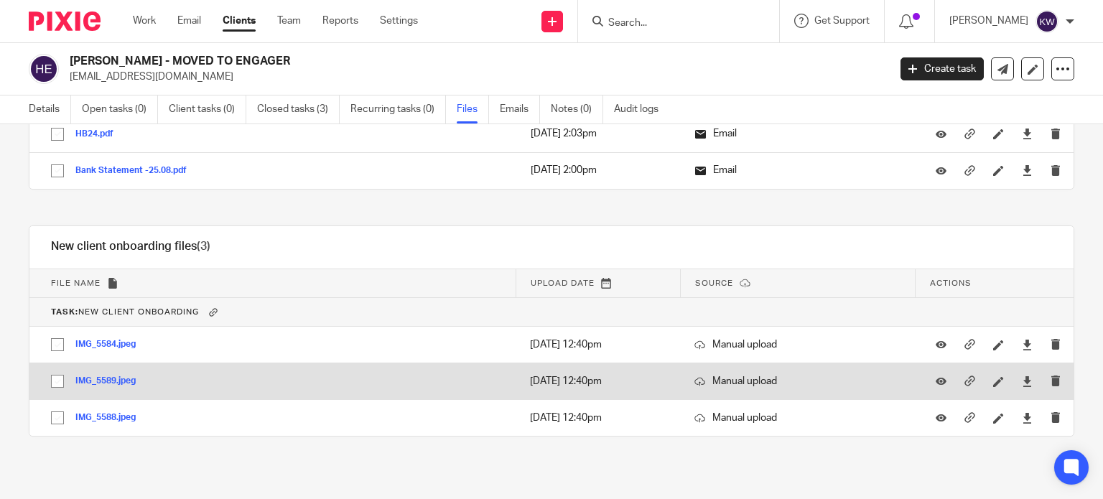
scroll to position [146, 0]
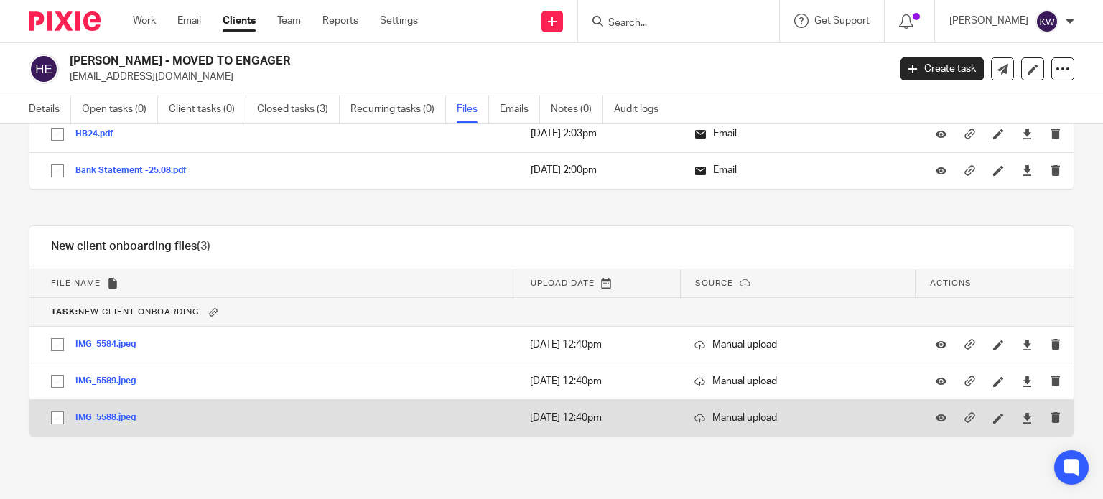
click at [60, 416] on input "checkbox" at bounding box center [57, 417] width 27 height 27
checkbox input "true"
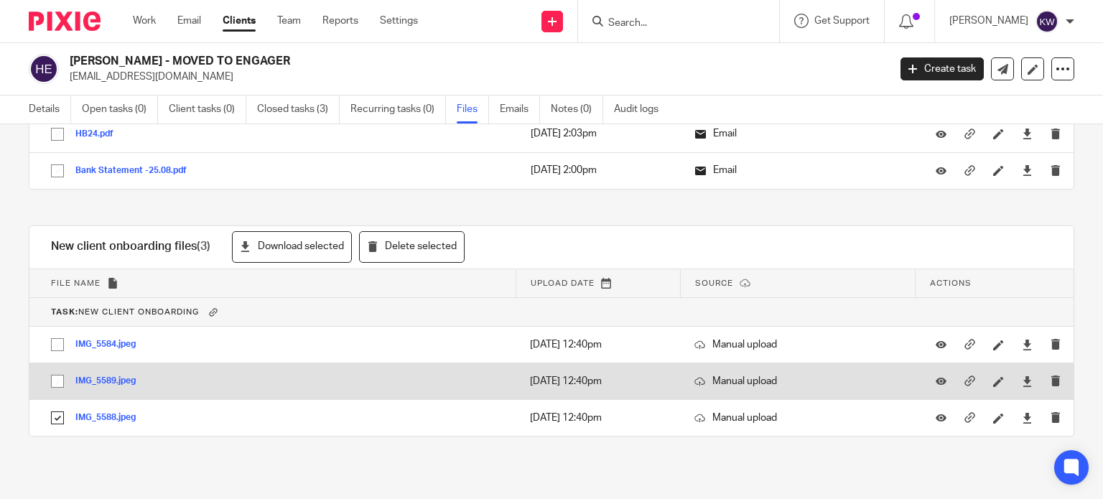
click at [55, 381] on input "checkbox" at bounding box center [57, 381] width 27 height 27
checkbox input "true"
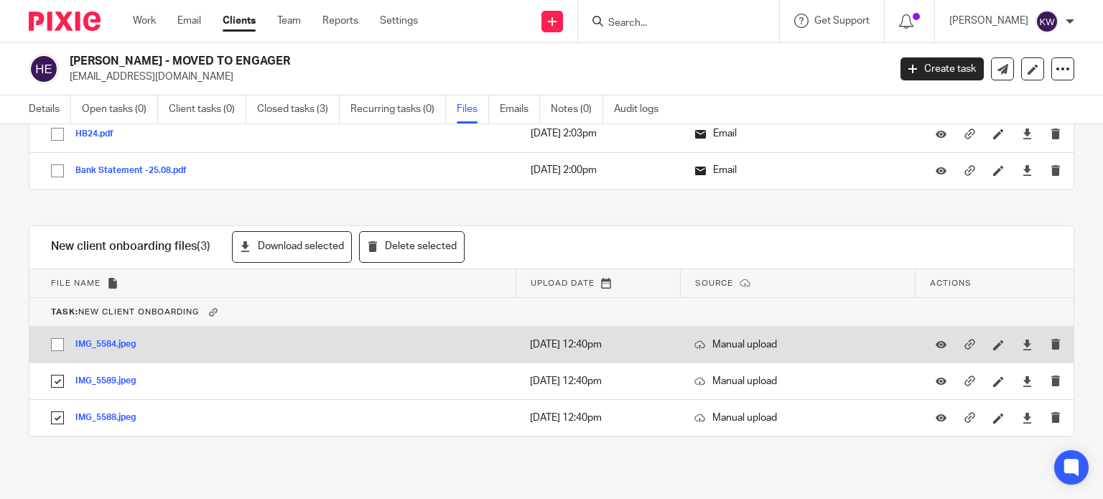
click at [56, 344] on input "checkbox" at bounding box center [57, 344] width 27 height 27
checkbox input "true"
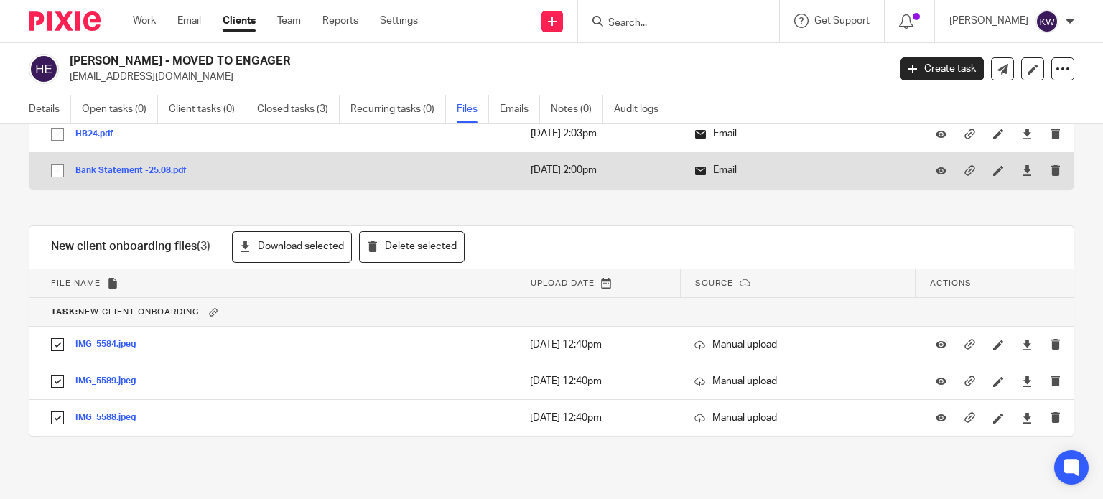
click at [58, 175] on input "checkbox" at bounding box center [57, 170] width 27 height 27
checkbox input "true"
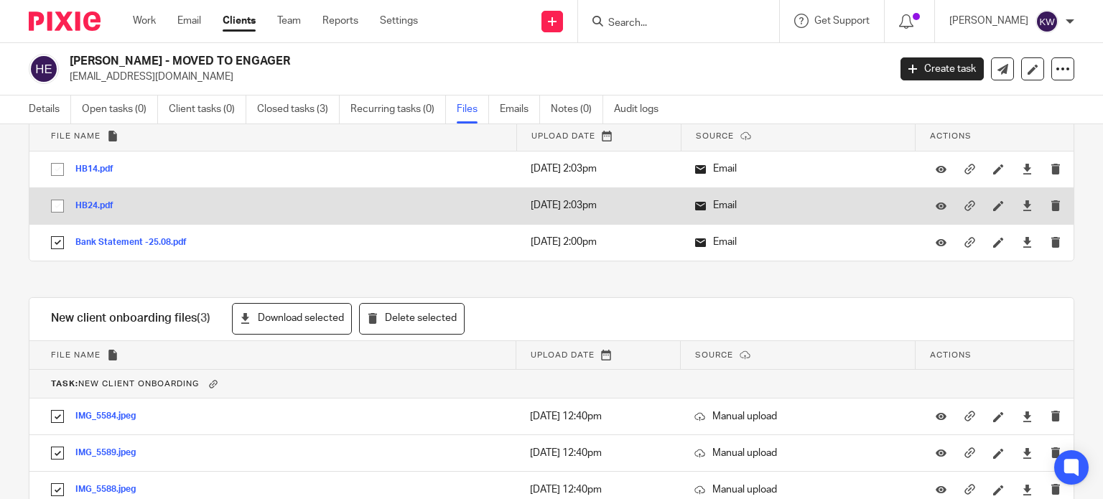
click at [54, 208] on input "checkbox" at bounding box center [57, 205] width 27 height 27
checkbox input "true"
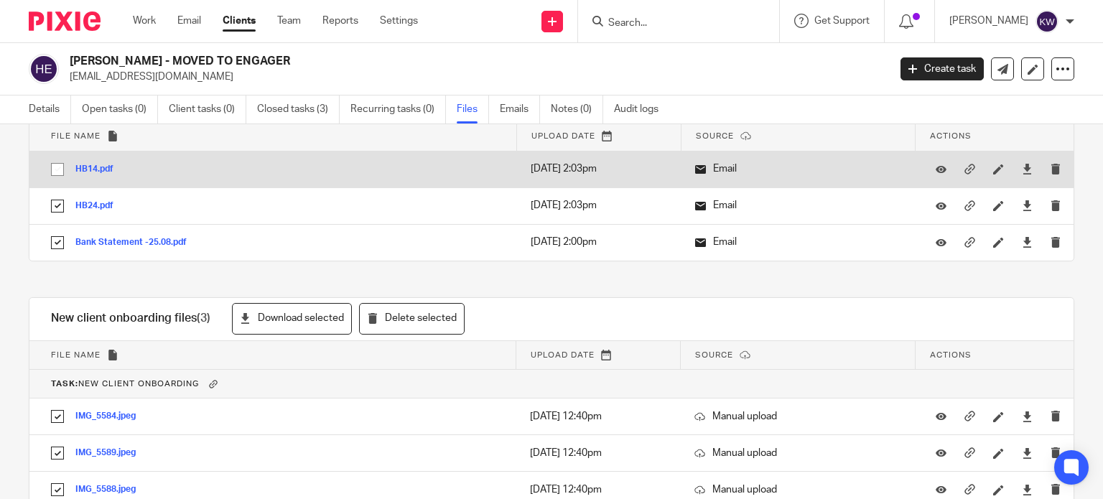
click at [55, 174] on input "checkbox" at bounding box center [57, 169] width 27 height 27
checkbox input "true"
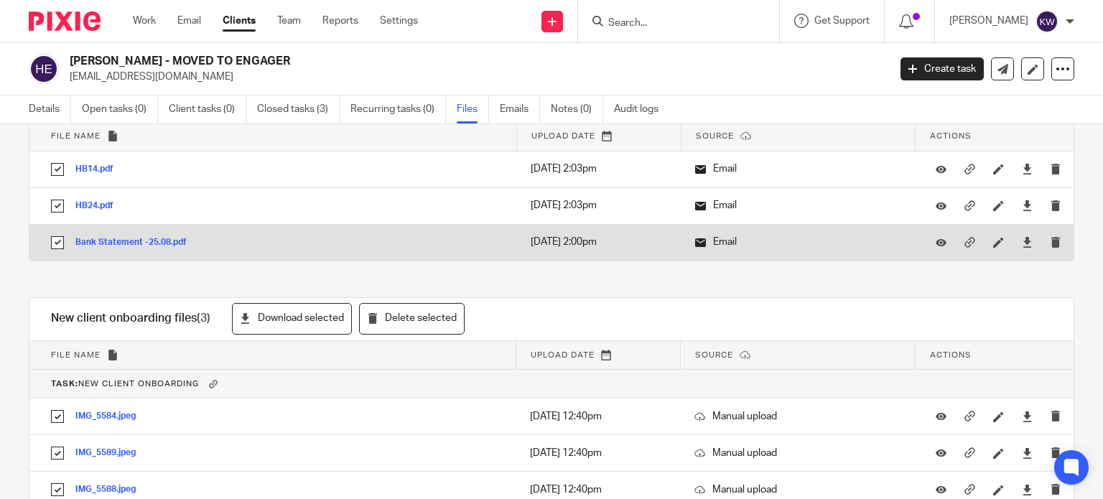
scroll to position [0, 0]
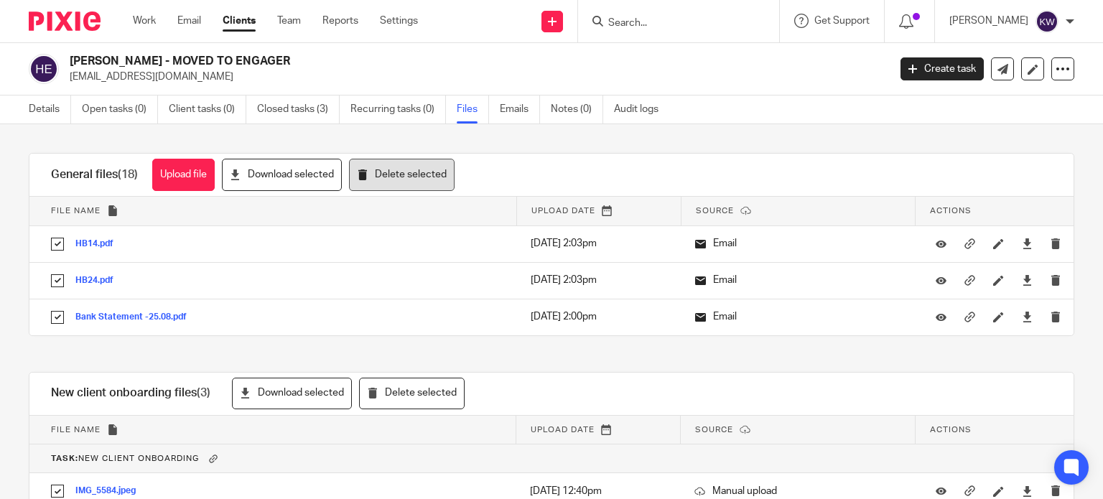
click at [404, 177] on button "Delete selected" at bounding box center [402, 175] width 106 height 32
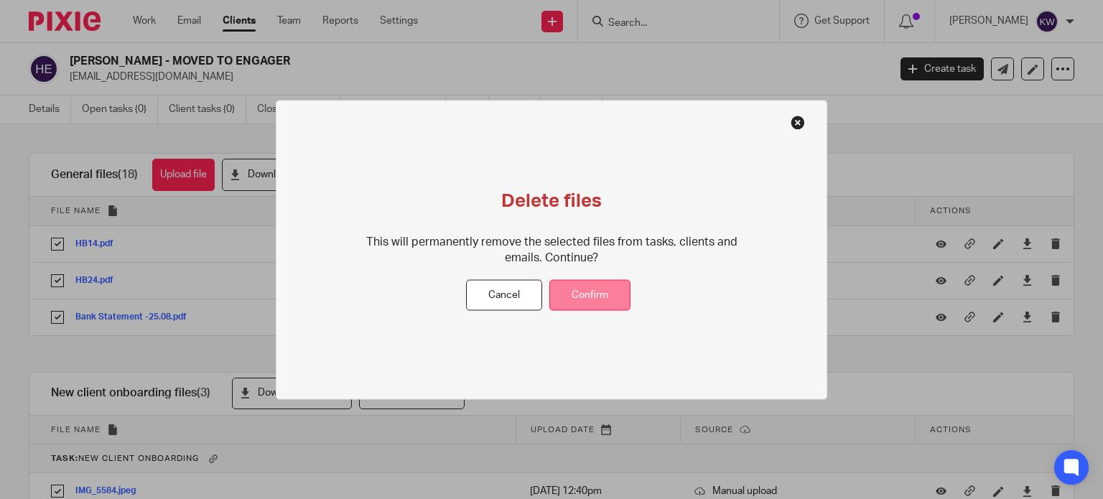
click at [600, 294] on button "Confirm" at bounding box center [589, 295] width 81 height 31
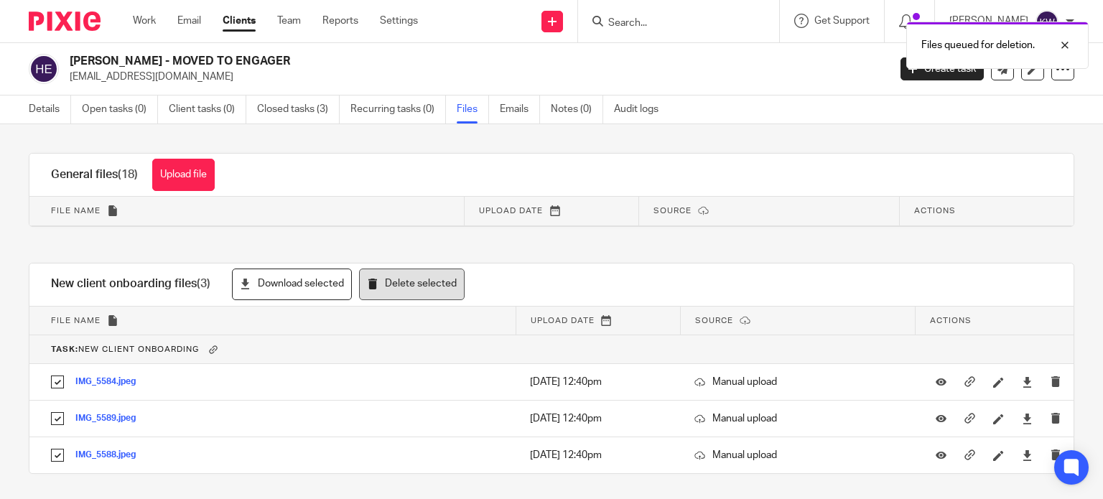
click at [391, 293] on button "Delete selected" at bounding box center [412, 285] width 106 height 32
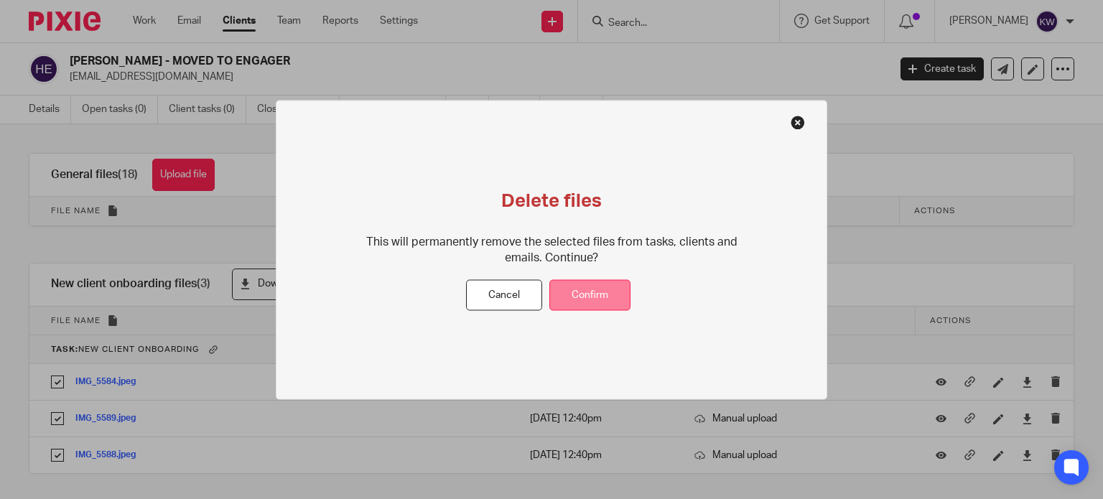
click at [607, 291] on button "Confirm" at bounding box center [589, 295] width 81 height 31
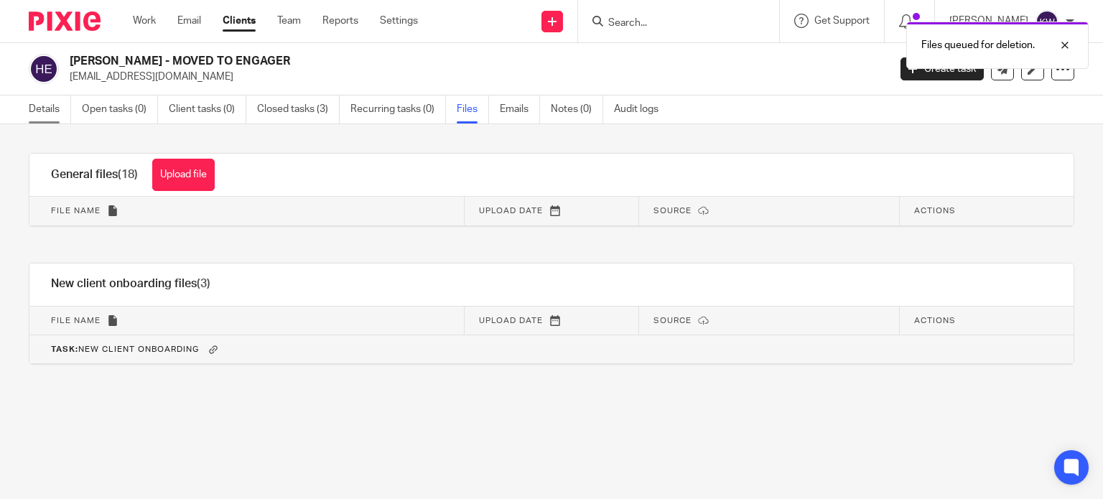
click at [58, 110] on link "Details" at bounding box center [50, 109] width 42 height 28
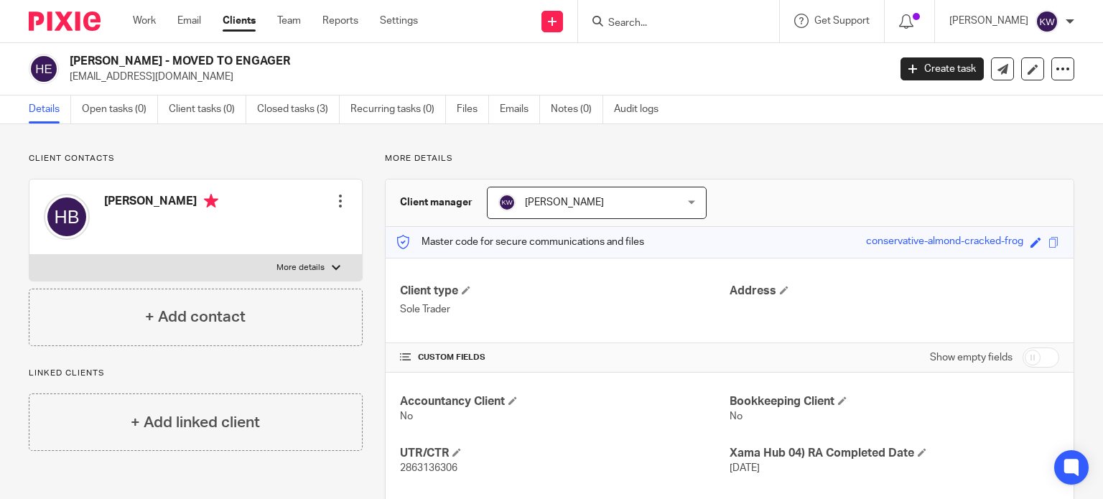
click at [241, 16] on link "Clients" at bounding box center [239, 21] width 33 height 14
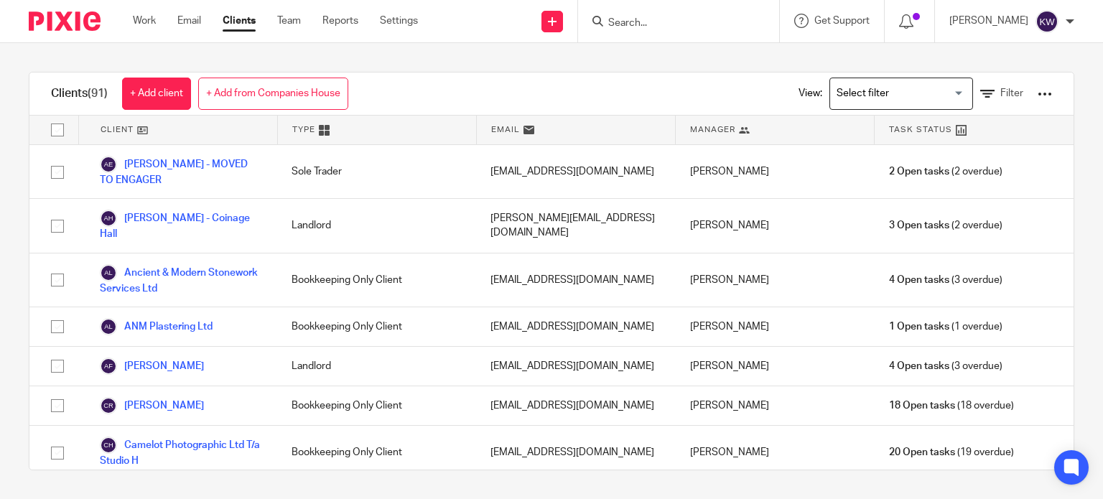
click at [892, 98] on input "Search for option" at bounding box center [897, 93] width 133 height 25
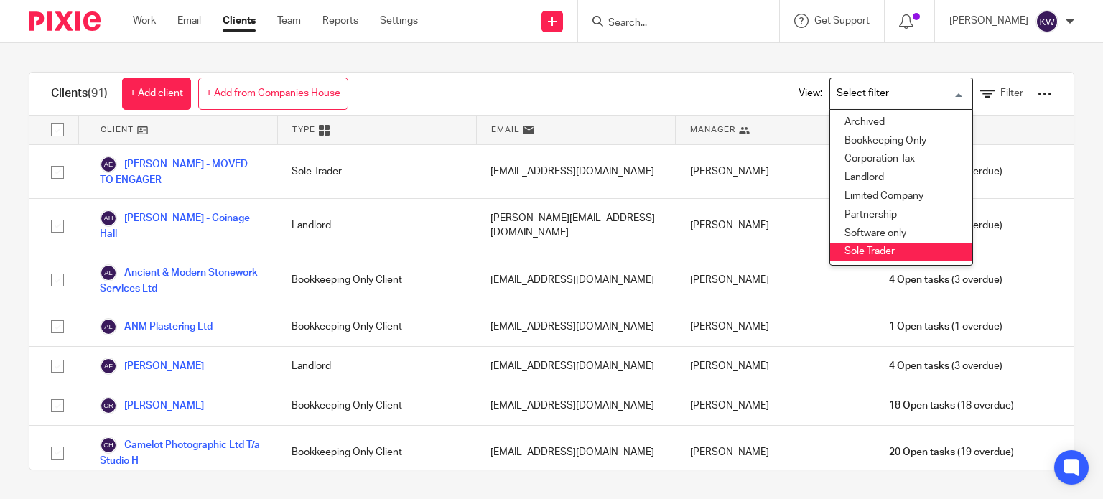
click at [855, 249] on li "Sole Trader" at bounding box center [901, 252] width 142 height 19
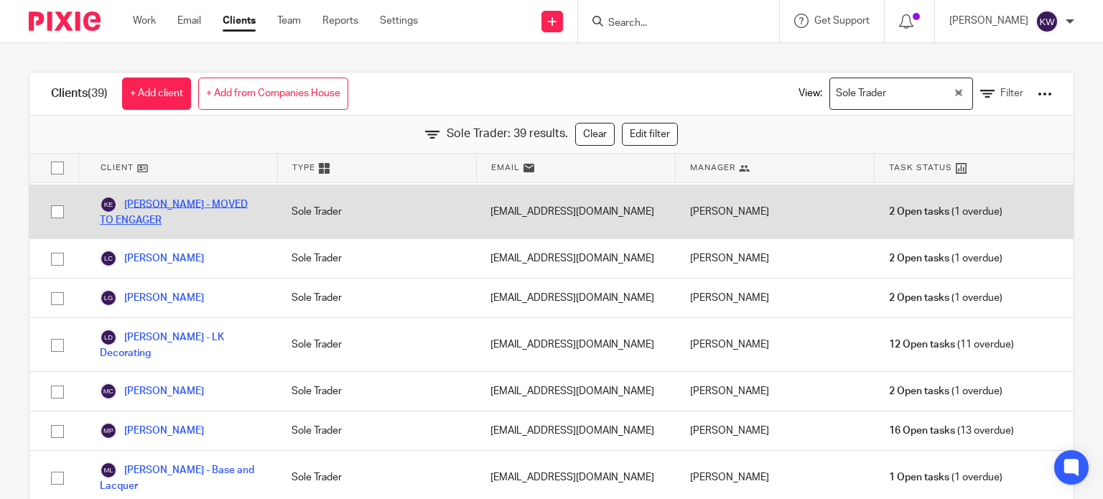
scroll to position [718, 0]
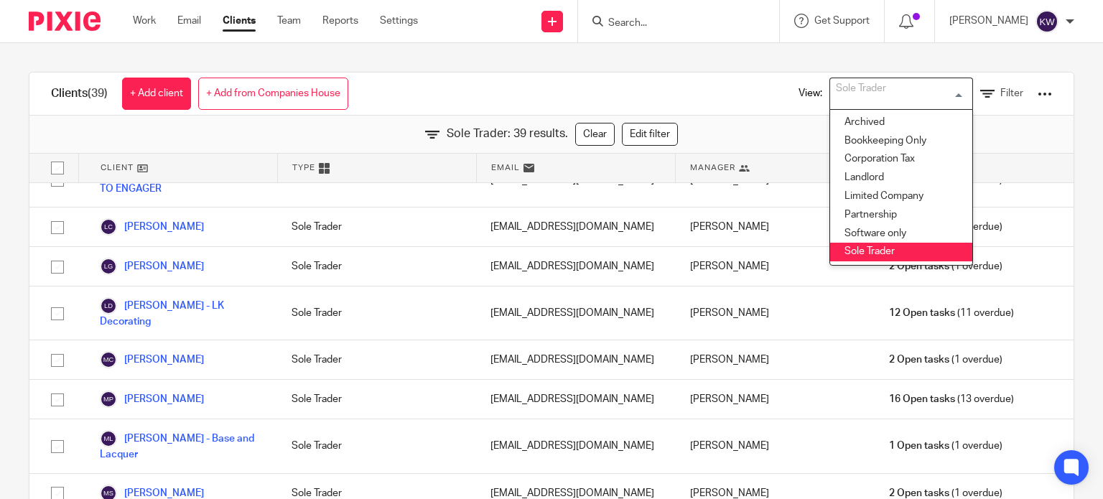
click at [866, 249] on li "Sole Trader" at bounding box center [901, 252] width 142 height 19
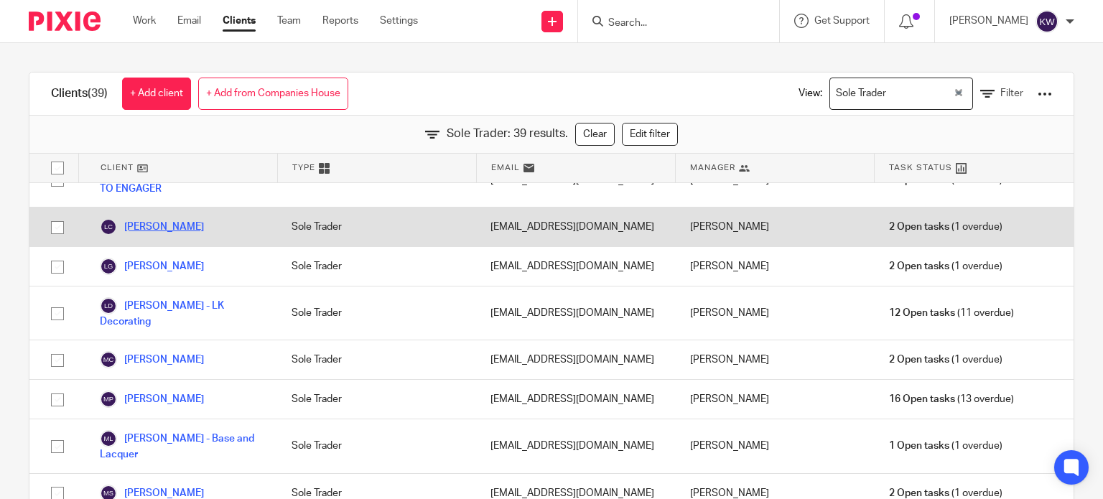
click at [152, 233] on link "Lee Chamberlain" at bounding box center [152, 226] width 104 height 17
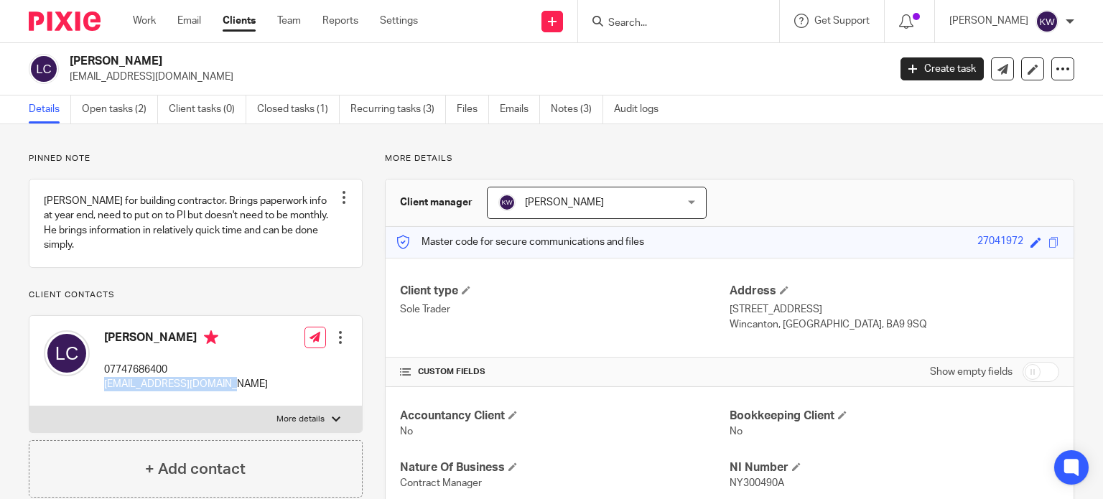
drag, startPoint x: 221, startPoint y: 398, endPoint x: 101, endPoint y: 409, distance: 121.0
click at [102, 407] on div "Lee Chamberlain 07747686400 lmcroofinglee@gmail.com Edit contact Create client …" at bounding box center [195, 361] width 332 height 91
copy p "[EMAIL_ADDRESS][DOMAIN_NAME]"
click at [167, 377] on p "07747686400" at bounding box center [186, 370] width 164 height 14
drag, startPoint x: 172, startPoint y: 385, endPoint x: 103, endPoint y: 384, distance: 69.6
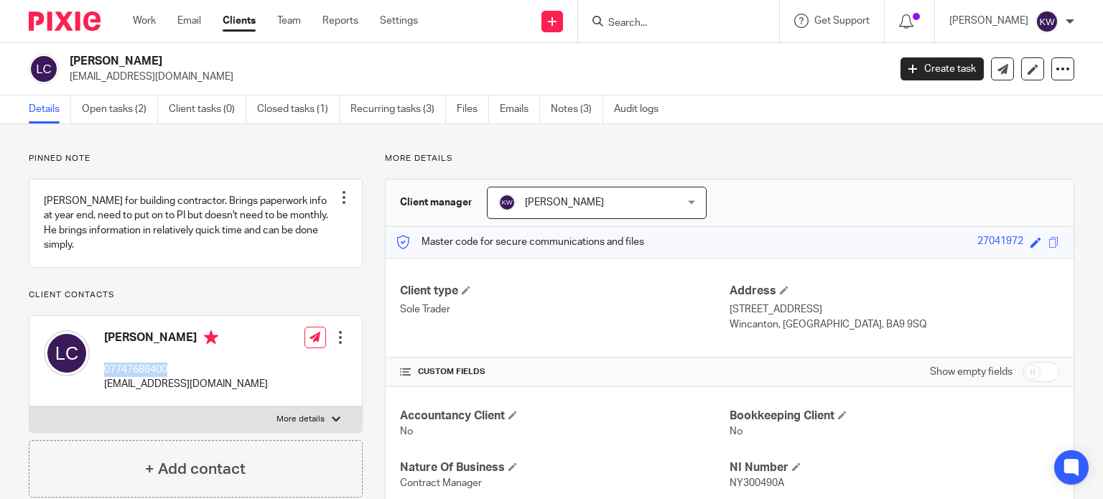
click at [103, 384] on div "Lee Chamberlain 07747686400 lmcroofinglee@gmail.com" at bounding box center [156, 361] width 224 height 76
copy p "07747686400"
drag, startPoint x: 744, startPoint y: 317, endPoint x: 864, endPoint y: 329, distance: 120.4
click at [864, 329] on div "Address 7 Maple Close Wincanton, Somerset, BA9 9SQ" at bounding box center [894, 308] width 330 height 48
copy div "7 Maple Close Wincanton, Somerset, BA9 9SQ"
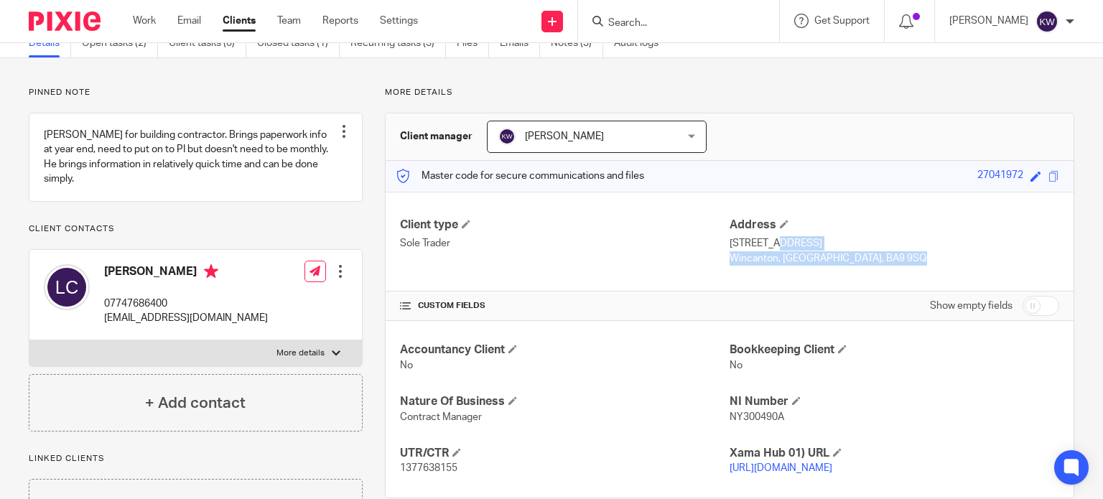
scroll to position [144, 0]
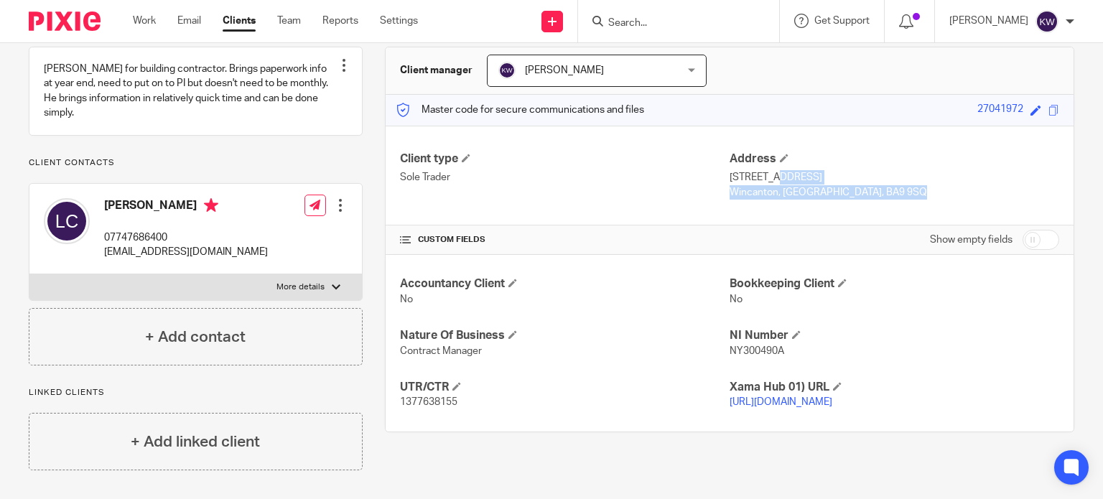
click at [332, 289] on div at bounding box center [336, 287] width 9 height 9
click at [29, 274] on input "More details" at bounding box center [29, 274] width 1 height 1
checkbox input "true"
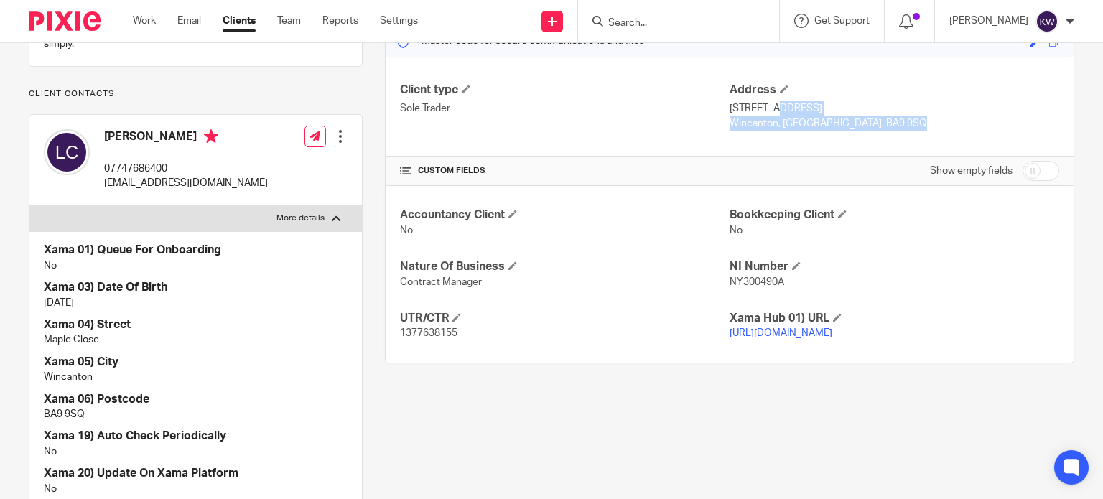
scroll to position [287, 0]
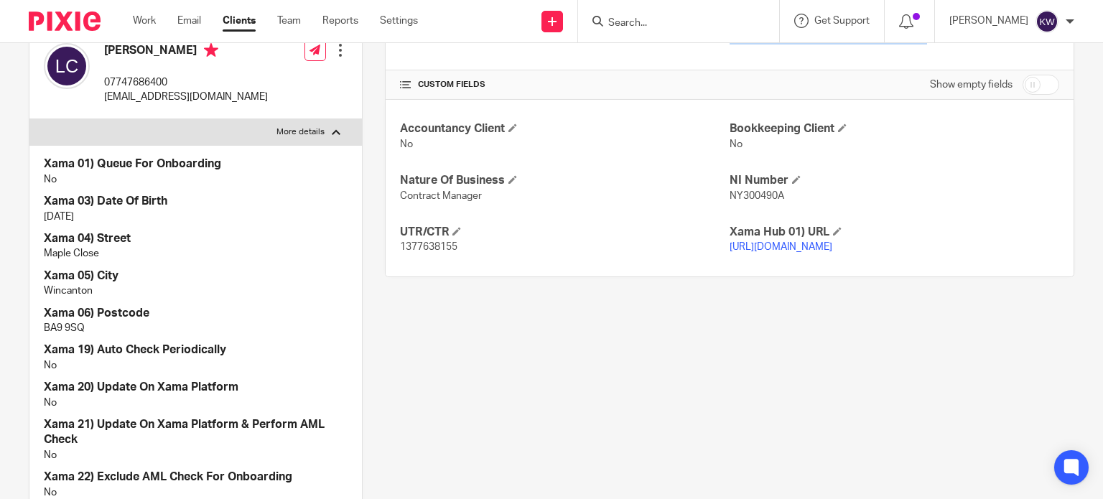
drag, startPoint x: 101, startPoint y: 234, endPoint x: 44, endPoint y: 230, distance: 56.8
click at [44, 224] on p "27 Apr 1972" at bounding box center [196, 217] width 304 height 14
copy p "27 Apr 1972"
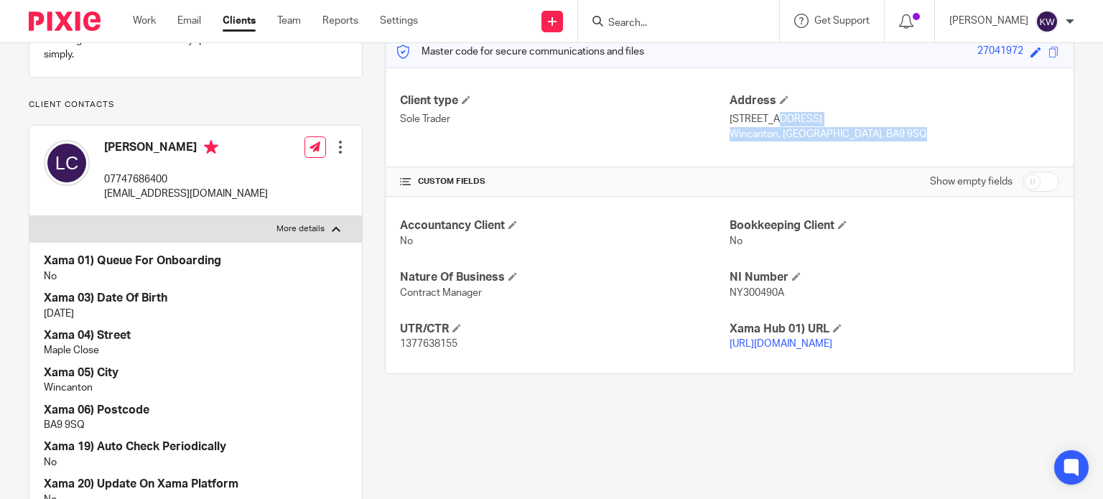
scroll to position [215, 0]
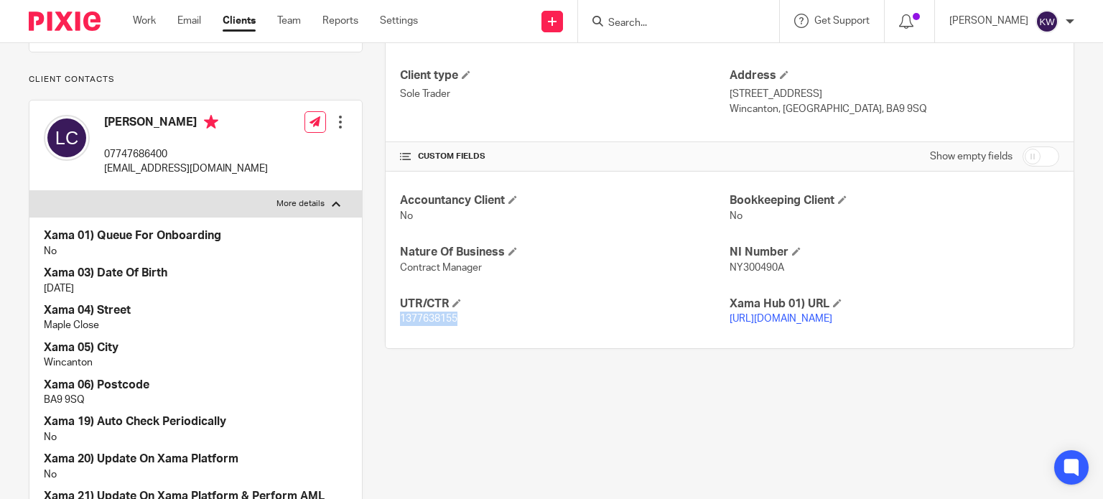
drag, startPoint x: 396, startPoint y: 319, endPoint x: 470, endPoint y: 319, distance: 73.2
click at [470, 319] on p "1377638155" at bounding box center [565, 319] width 330 height 14
copy span "1377638155"
click at [484, 312] on p "1377638155" at bounding box center [565, 319] width 330 height 14
drag, startPoint x: 470, startPoint y: 323, endPoint x: 396, endPoint y: 327, distance: 74.1
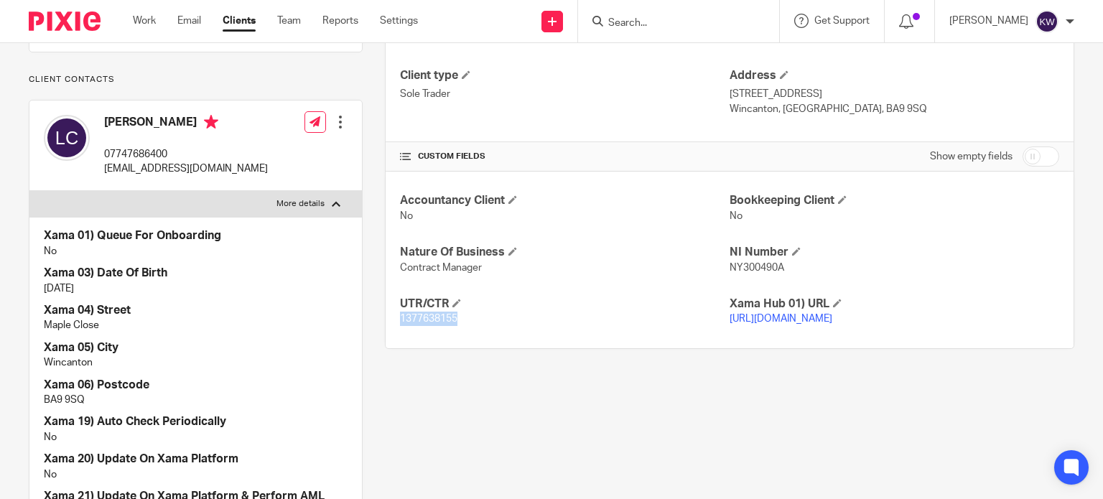
click at [400, 327] on div "UTR/CTR 1377638155" at bounding box center [565, 312] width 330 height 30
copy span "1377638155"
drag, startPoint x: 778, startPoint y: 266, endPoint x: 721, endPoint y: 266, distance: 57.4
click at [721, 266] on div "Accountancy Client No Bookkeeping Client No Nature Of Business Contract Manager…" at bounding box center [730, 260] width 688 height 176
click at [768, 275] on div "Accountancy Client No Bookkeeping Client No Nature Of Business Contract Manager…" at bounding box center [730, 260] width 688 height 176
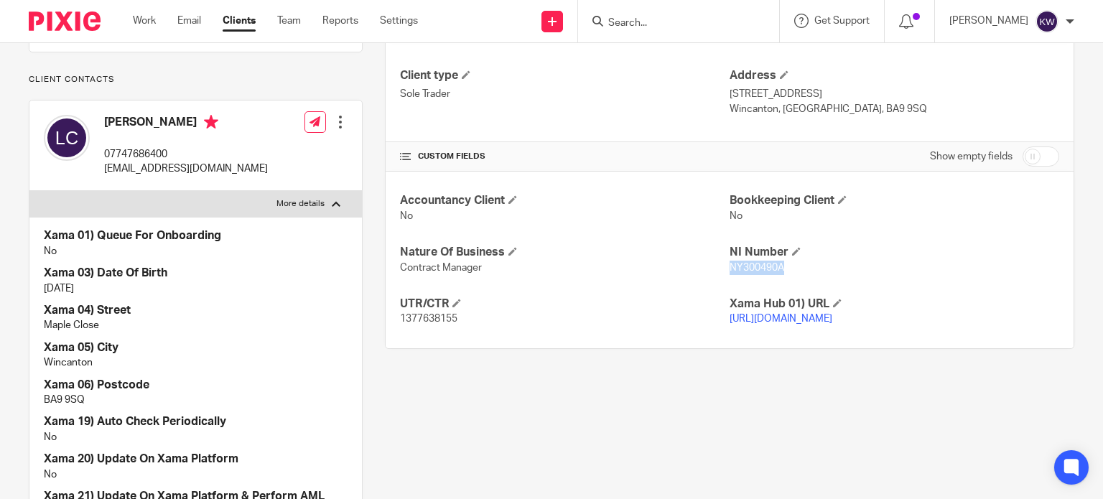
drag, startPoint x: 775, startPoint y: 266, endPoint x: 724, endPoint y: 271, distance: 51.3
click at [729, 271] on span "NY300490A" at bounding box center [756, 268] width 55 height 10
copy span "NY300490A"
click at [824, 114] on p "Wincanton, Somerset, BA9 9SQ" at bounding box center [894, 109] width 330 height 14
drag, startPoint x: 824, startPoint y: 108, endPoint x: 866, endPoint y: 113, distance: 41.9
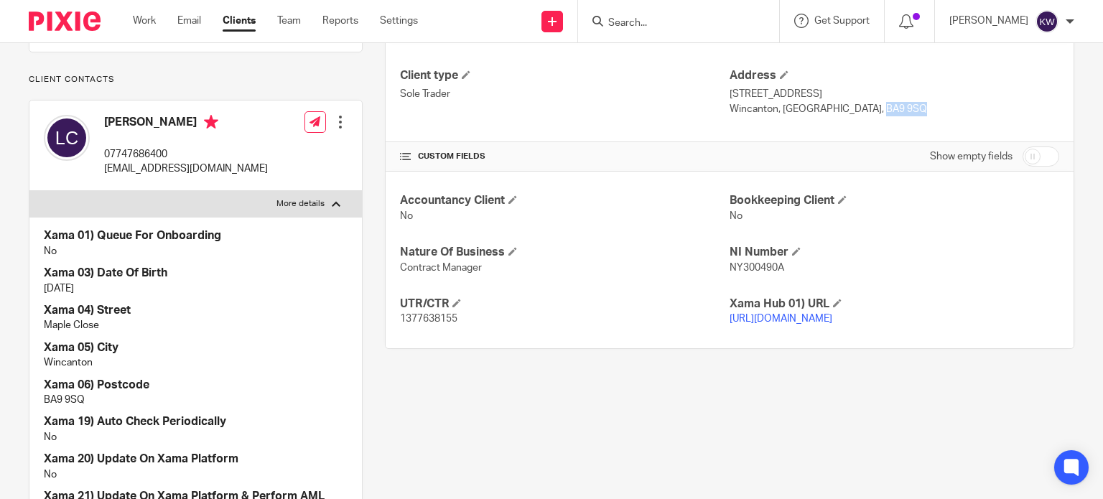
click at [866, 113] on p "Wincanton, Somerset, BA9 9SQ" at bounding box center [894, 109] width 330 height 14
copy p "BA9 9SQ"
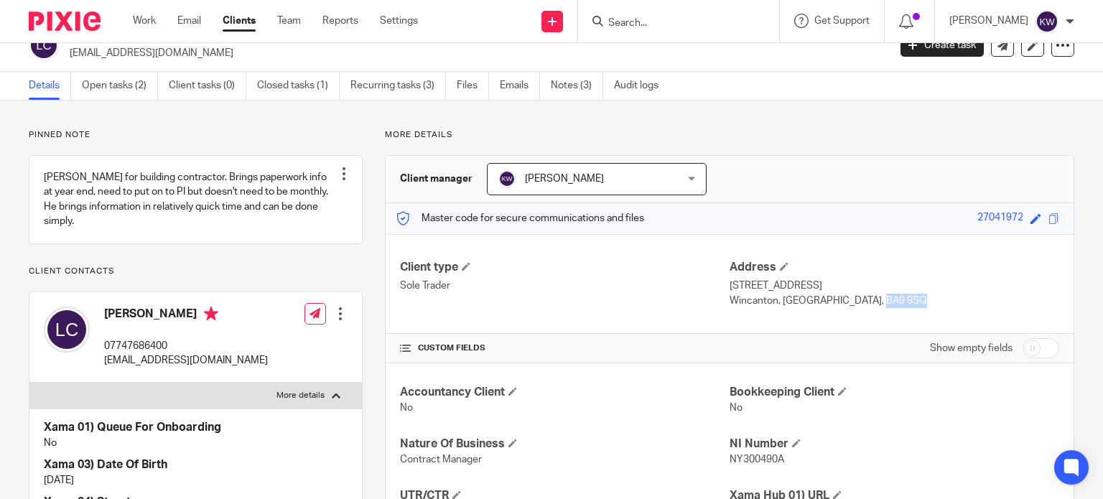
scroll to position [0, 0]
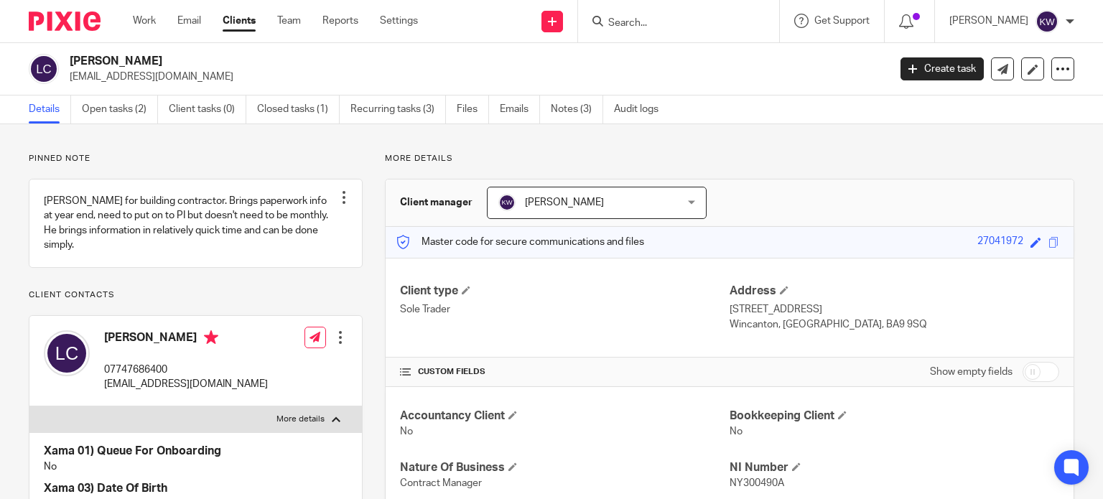
click at [835, 266] on div "Client type Sole Trader Address 7 Maple Close Wincanton, Somerset, BA9 9SQ" at bounding box center [730, 308] width 688 height 100
click at [1055, 64] on icon at bounding box center [1062, 69] width 14 height 14
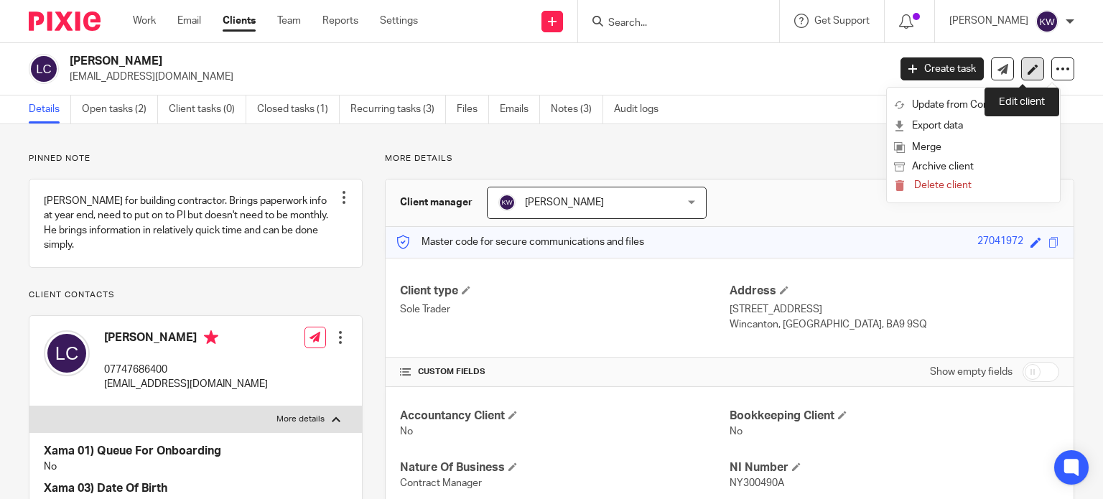
click at [1027, 68] on icon at bounding box center [1032, 69] width 11 height 11
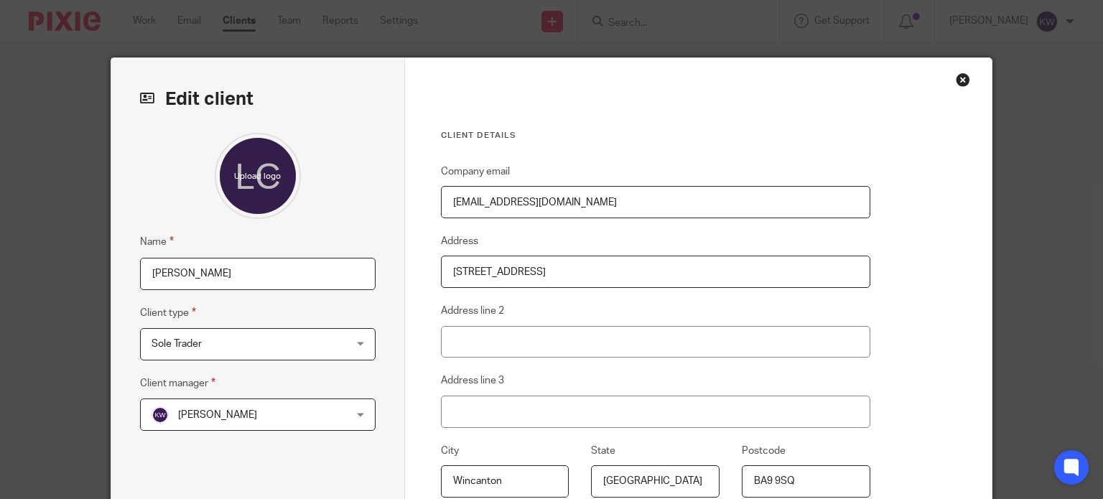
click at [304, 261] on input "[PERSON_NAME]" at bounding box center [257, 274] width 235 height 32
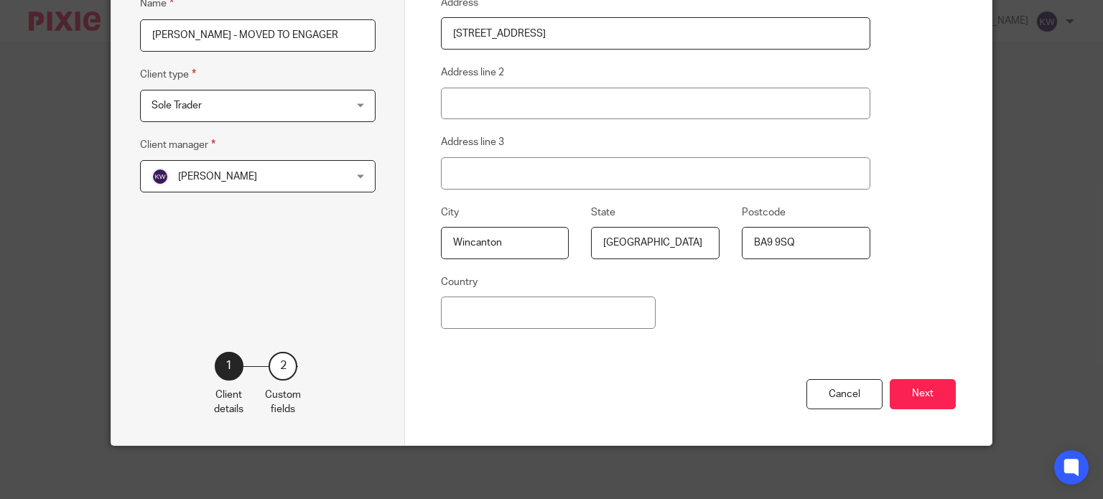
scroll to position [241, 0]
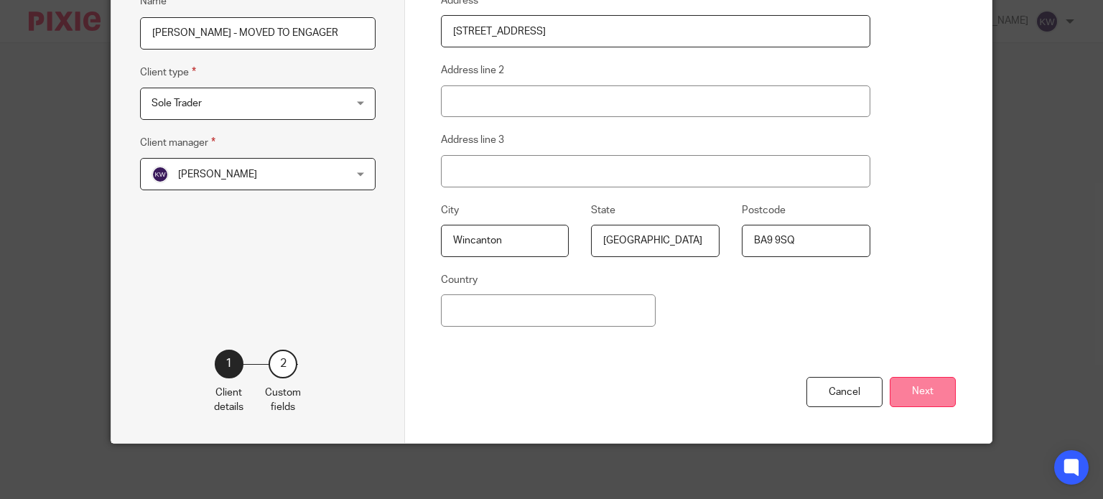
type input "[PERSON_NAME] - MOVED TO ENGAGER"
click at [907, 393] on button "Next" at bounding box center [923, 392] width 66 height 31
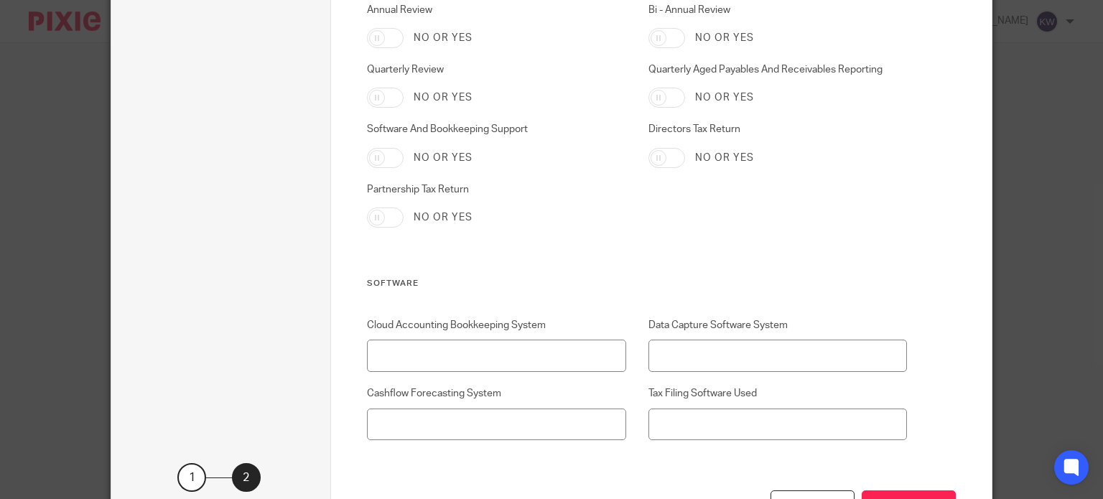
scroll to position [2877, 0]
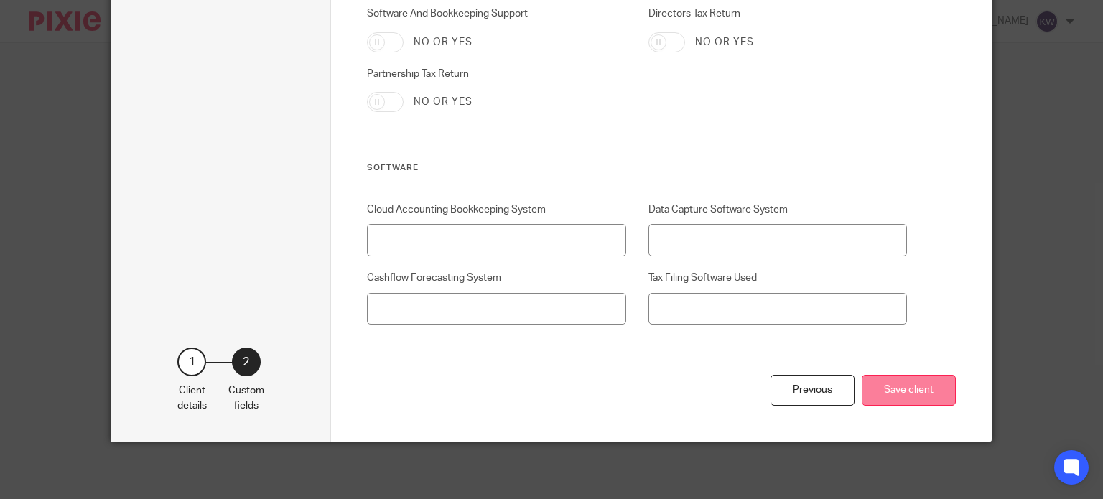
click at [918, 383] on button "Save client" at bounding box center [909, 390] width 94 height 31
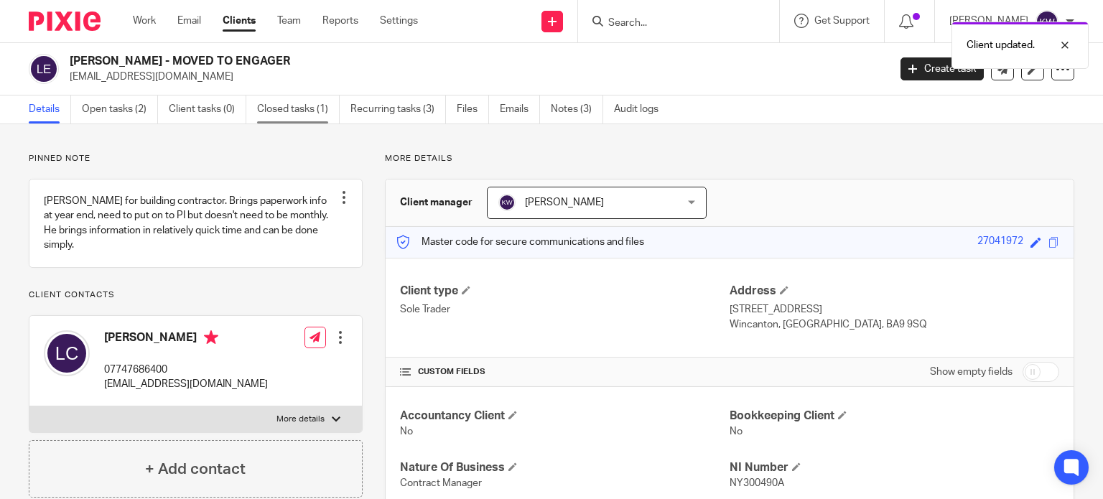
click at [286, 112] on link "Closed tasks (1)" at bounding box center [298, 109] width 83 height 28
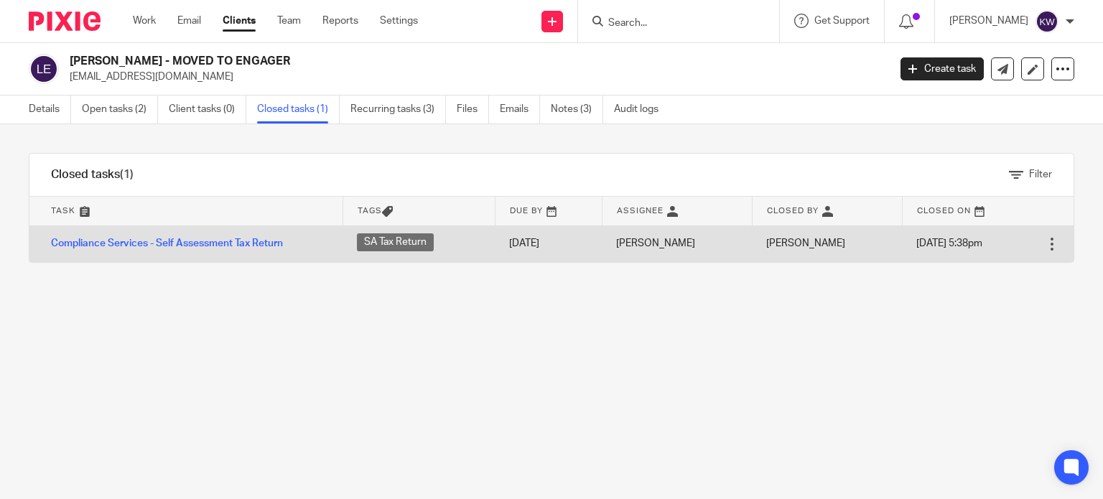
click at [1045, 246] on div at bounding box center [1052, 244] width 14 height 14
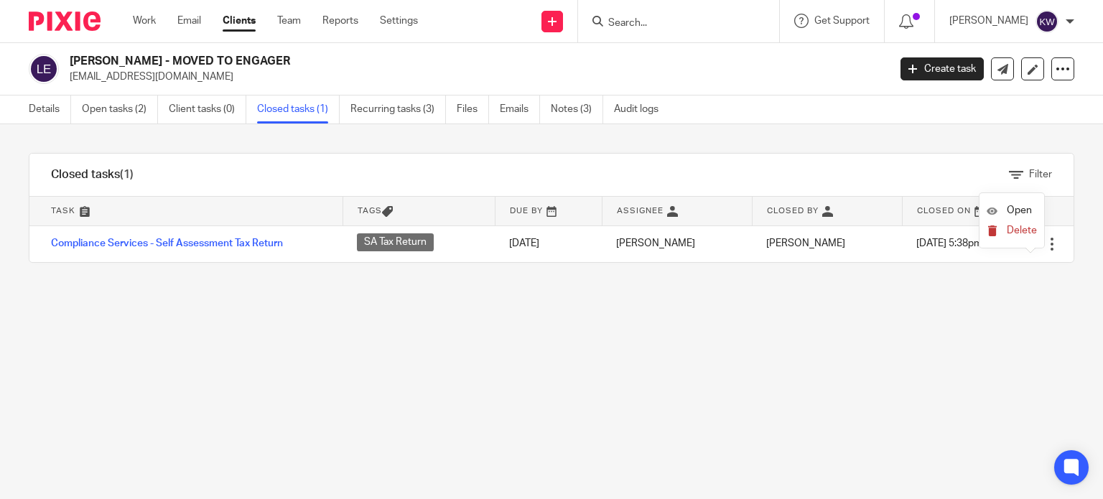
click at [1022, 232] on span "Delete" at bounding box center [1022, 230] width 30 height 10
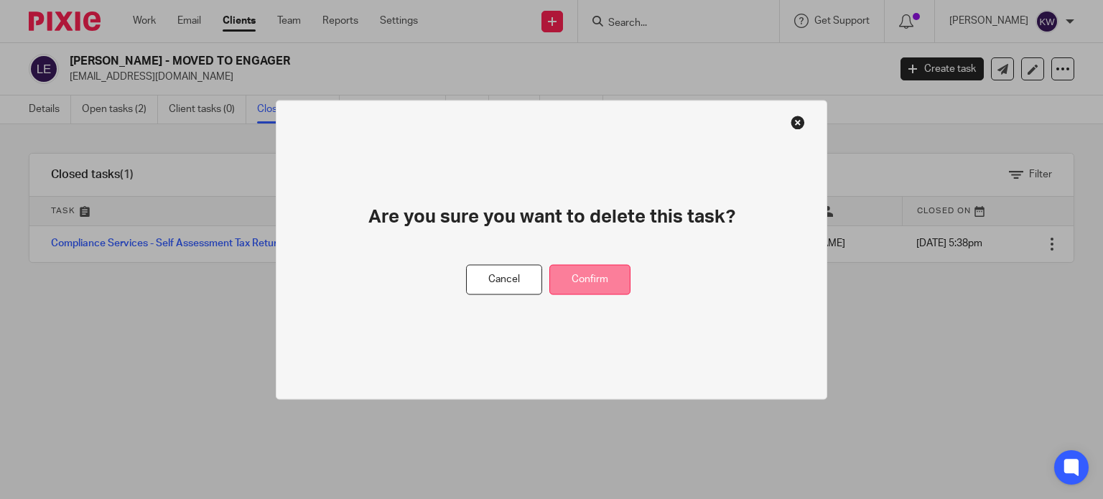
click at [590, 276] on button "Confirm" at bounding box center [589, 279] width 81 height 31
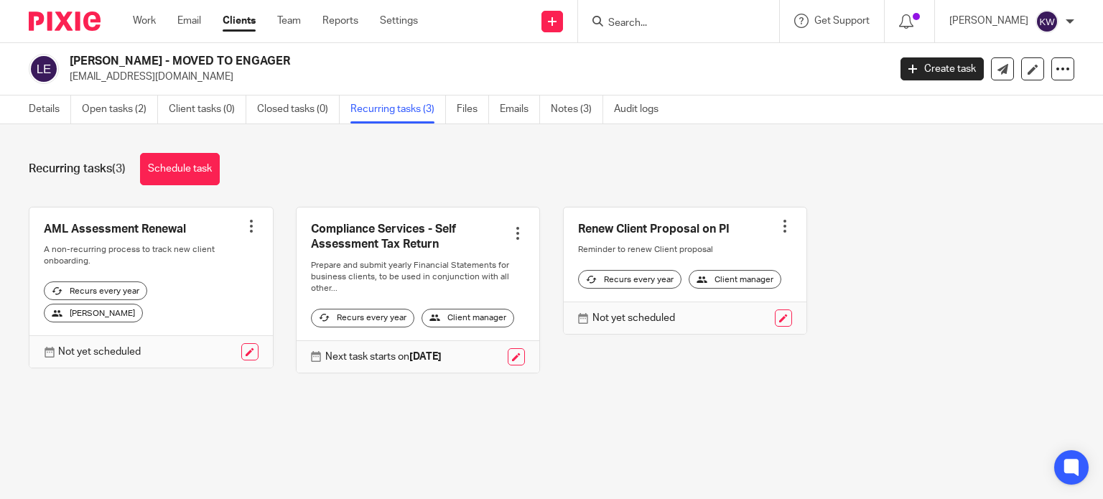
click at [246, 227] on div at bounding box center [251, 226] width 14 height 14
click at [197, 314] on span "Cancel schedule" at bounding box center [192, 317] width 75 height 10
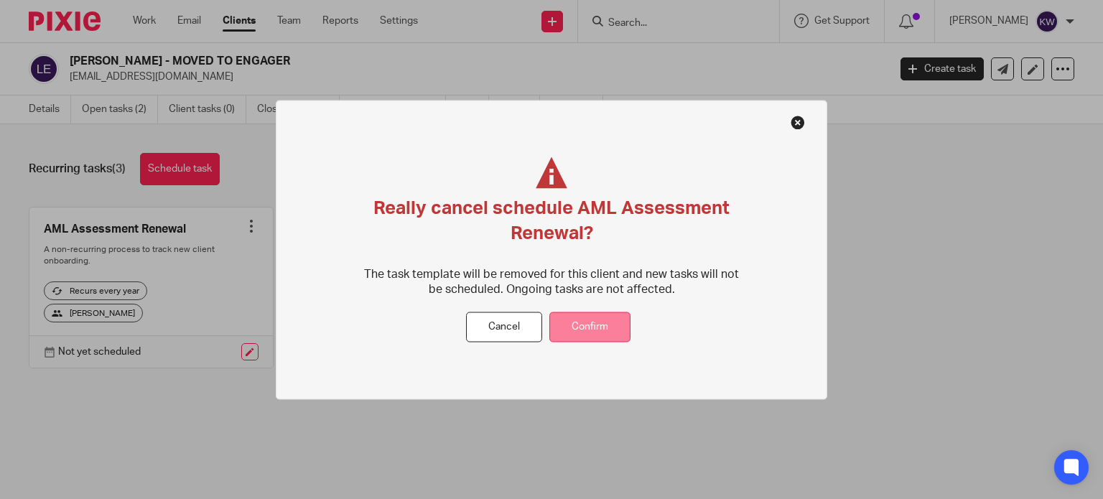
click at [612, 327] on button "Confirm" at bounding box center [589, 327] width 81 height 31
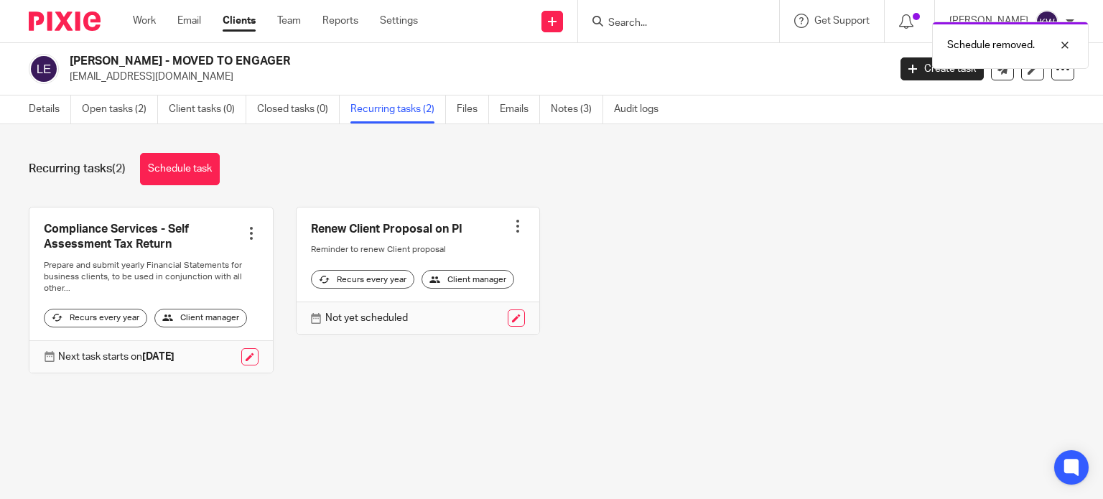
click at [244, 231] on div at bounding box center [251, 233] width 14 height 14
click at [207, 325] on span "Cancel schedule" at bounding box center [192, 324] width 75 height 10
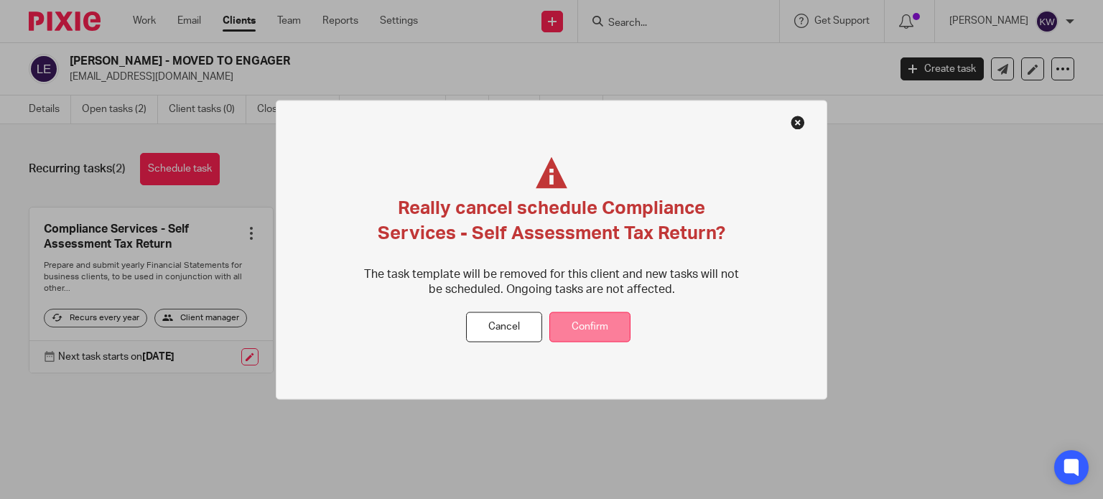
click at [608, 332] on button "Confirm" at bounding box center [589, 327] width 81 height 31
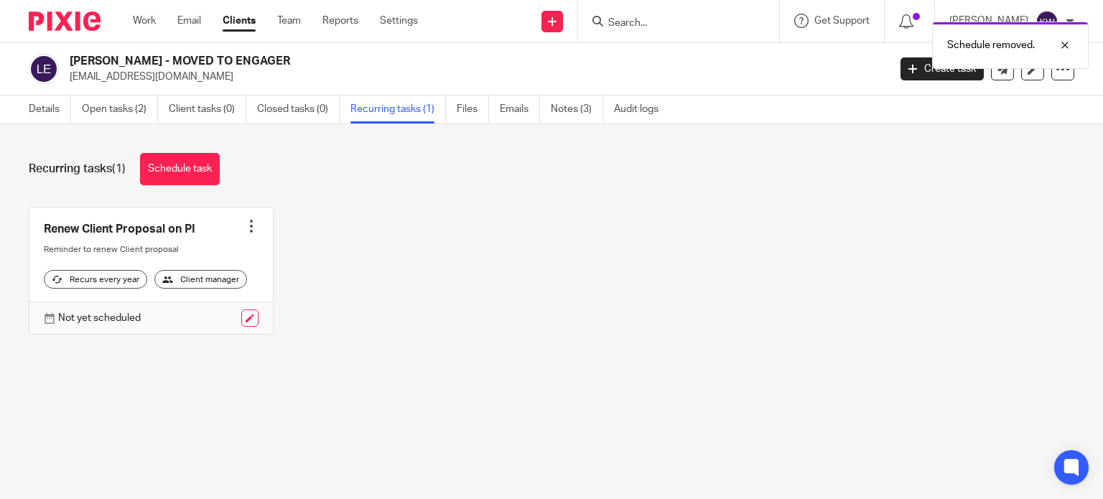
click at [244, 223] on div at bounding box center [251, 226] width 14 height 14
click at [201, 314] on span "Cancel schedule" at bounding box center [192, 317] width 75 height 10
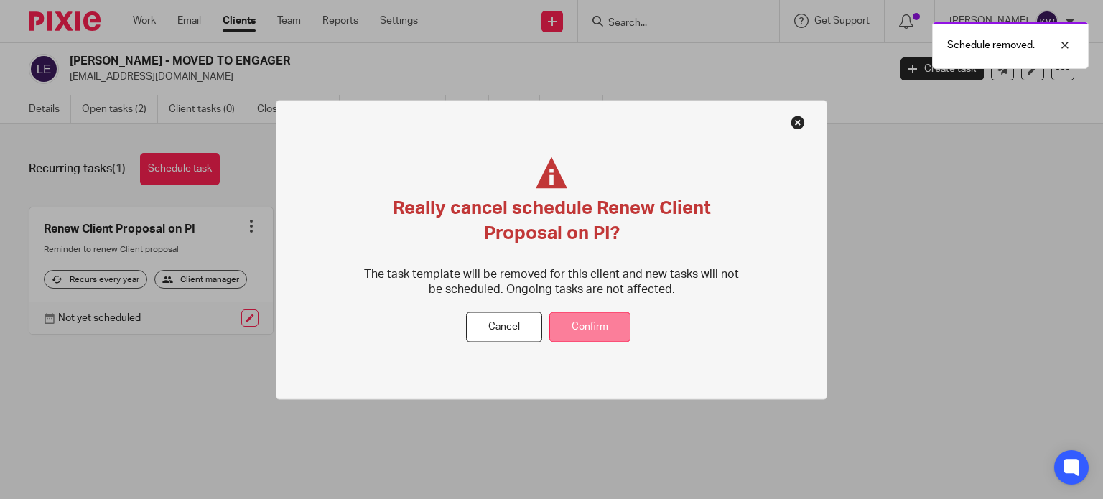
click at [581, 325] on button "Confirm" at bounding box center [589, 327] width 81 height 31
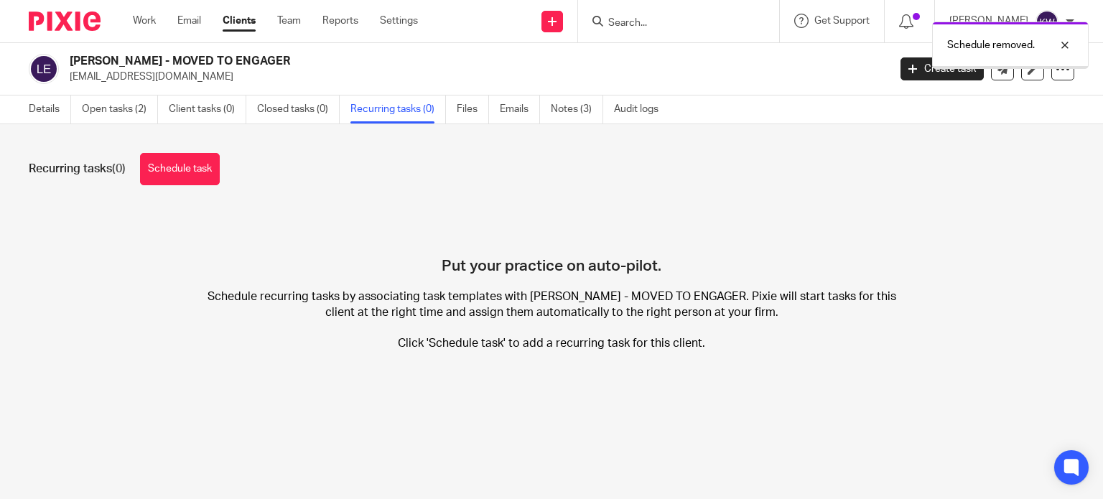
click at [564, 114] on link "Notes (3)" at bounding box center [577, 109] width 52 height 28
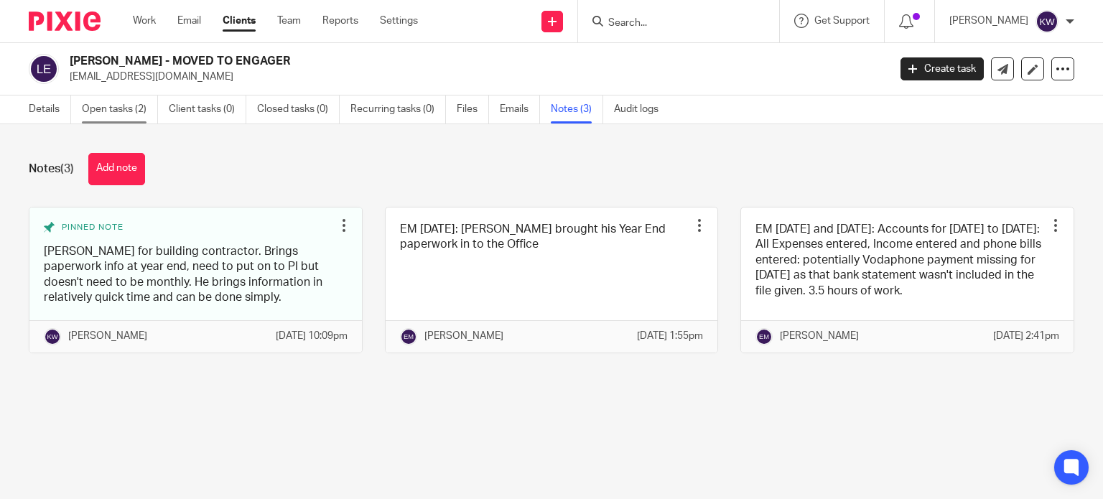
click at [111, 104] on link "Open tasks (2)" at bounding box center [120, 109] width 76 height 28
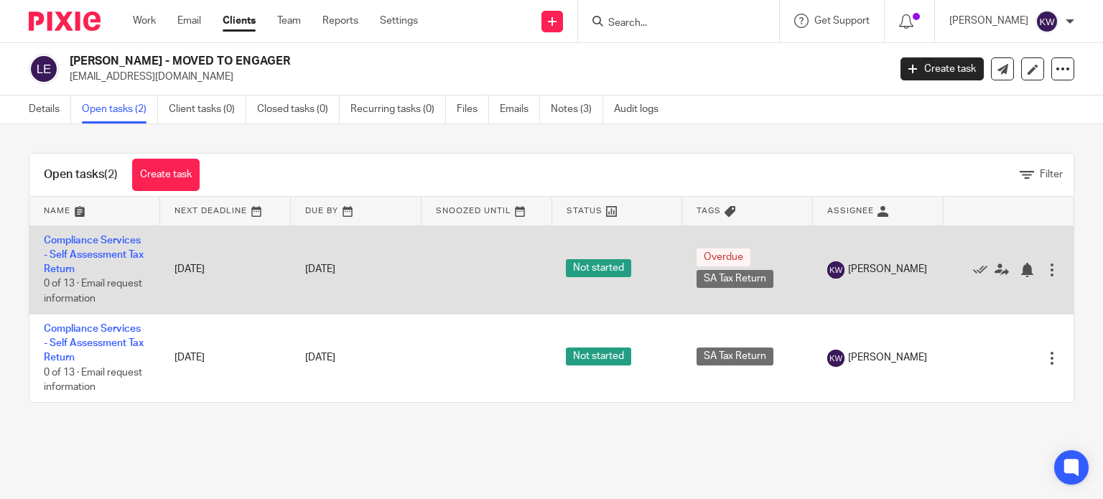
click at [1045, 265] on div at bounding box center [1052, 270] width 14 height 14
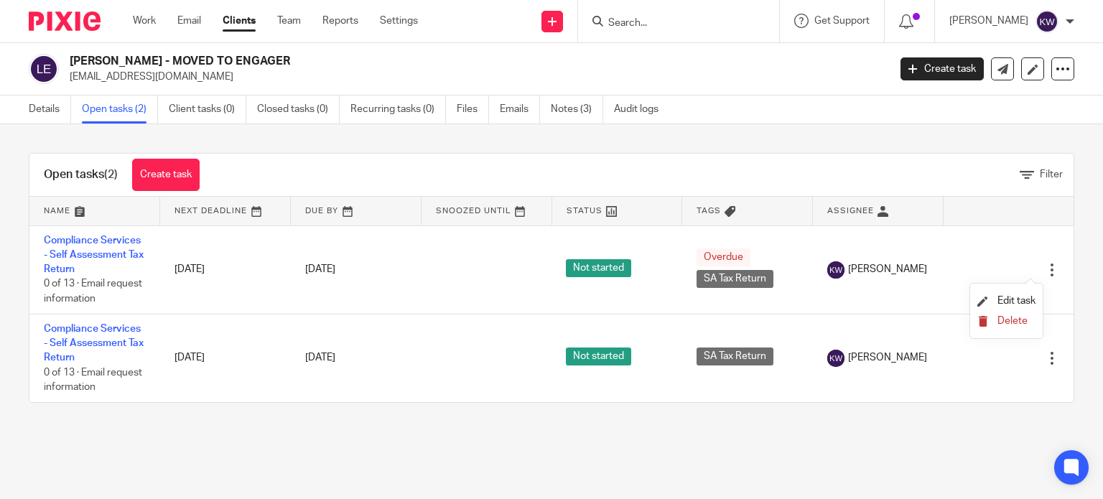
click at [999, 325] on span "Delete" at bounding box center [1012, 321] width 30 height 10
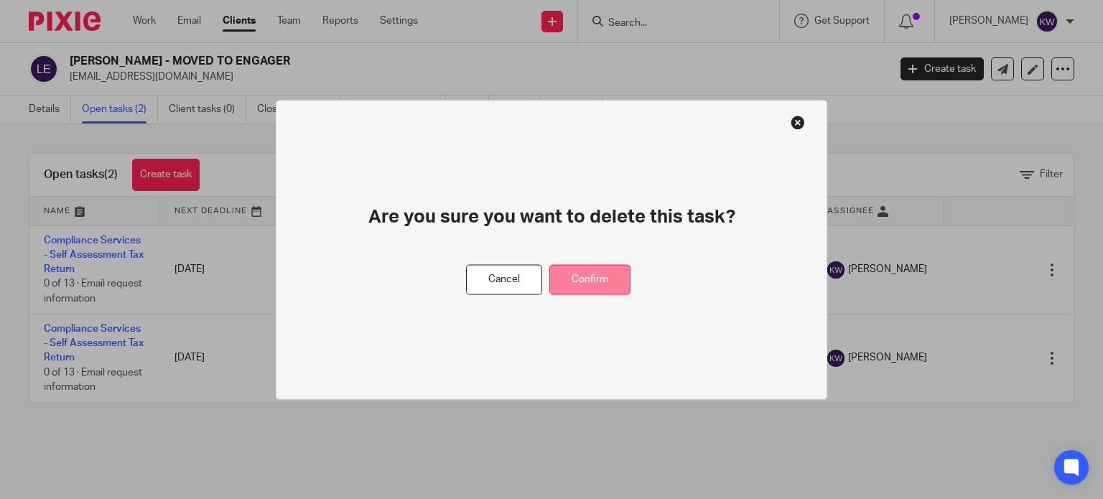
click at [600, 279] on button "Confirm" at bounding box center [589, 279] width 81 height 31
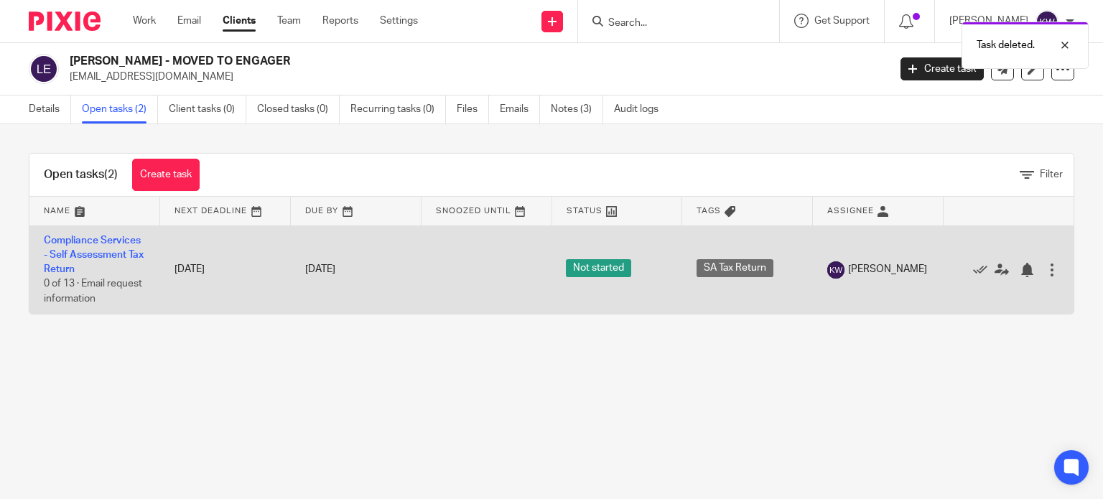
click at [1045, 266] on div at bounding box center [1052, 270] width 14 height 14
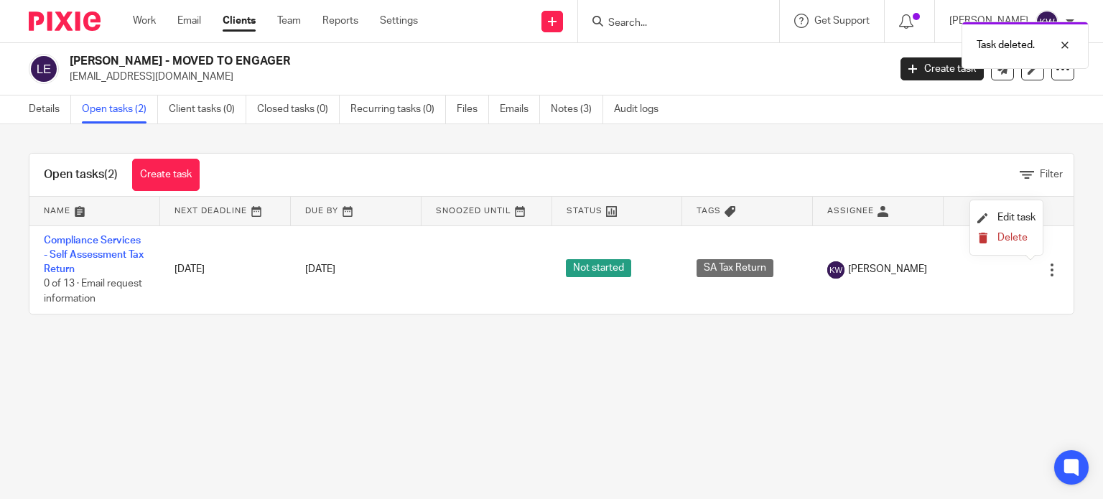
click at [1009, 243] on button "Delete" at bounding box center [1006, 238] width 58 height 11
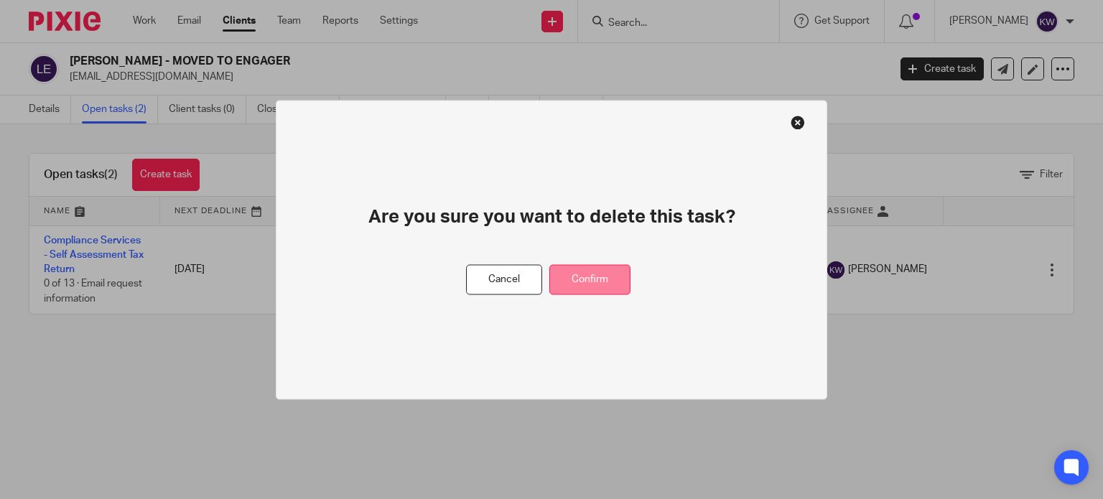
click at [586, 275] on button "Confirm" at bounding box center [589, 279] width 81 height 31
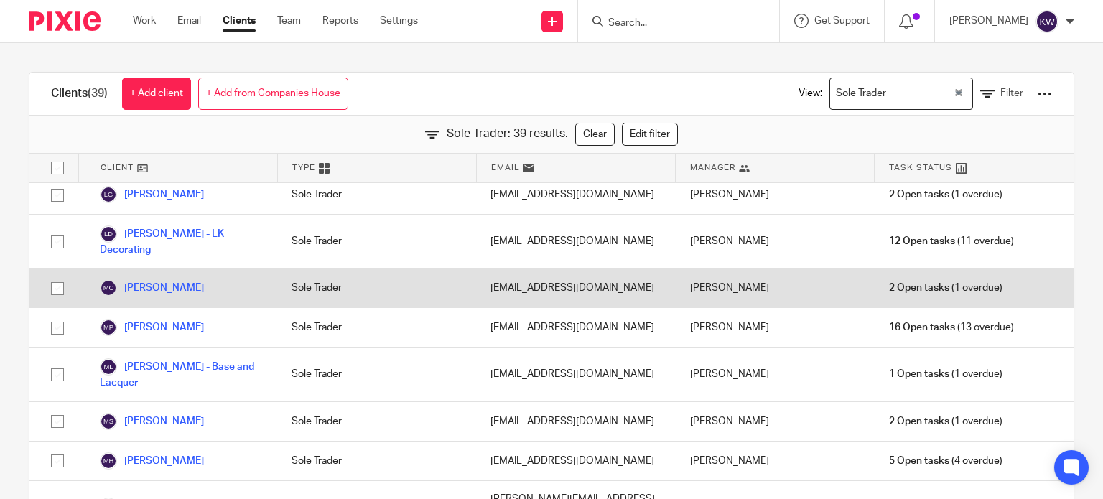
scroll to position [718, 0]
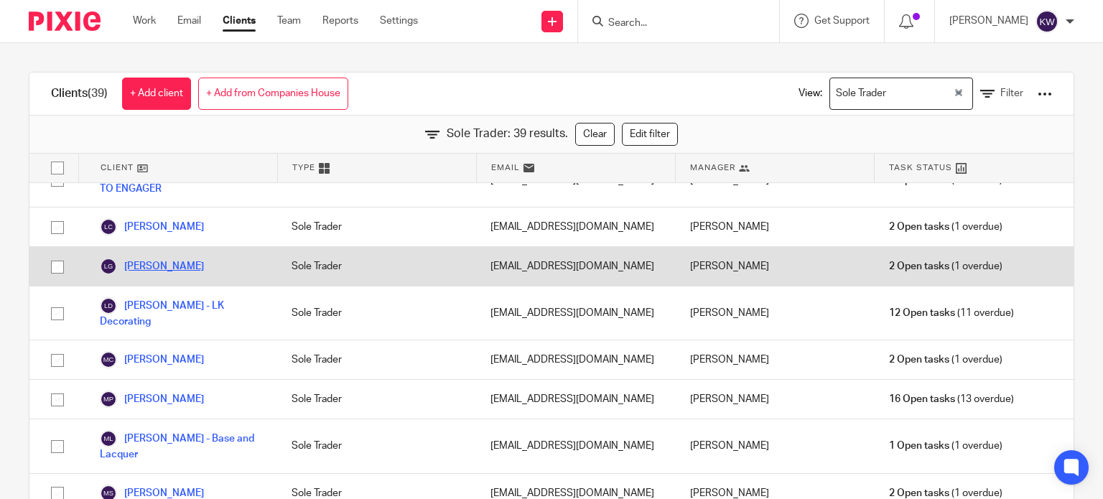
click at [197, 272] on link "[PERSON_NAME]" at bounding box center [152, 266] width 104 height 17
